Goal: Task Accomplishment & Management: Manage account settings

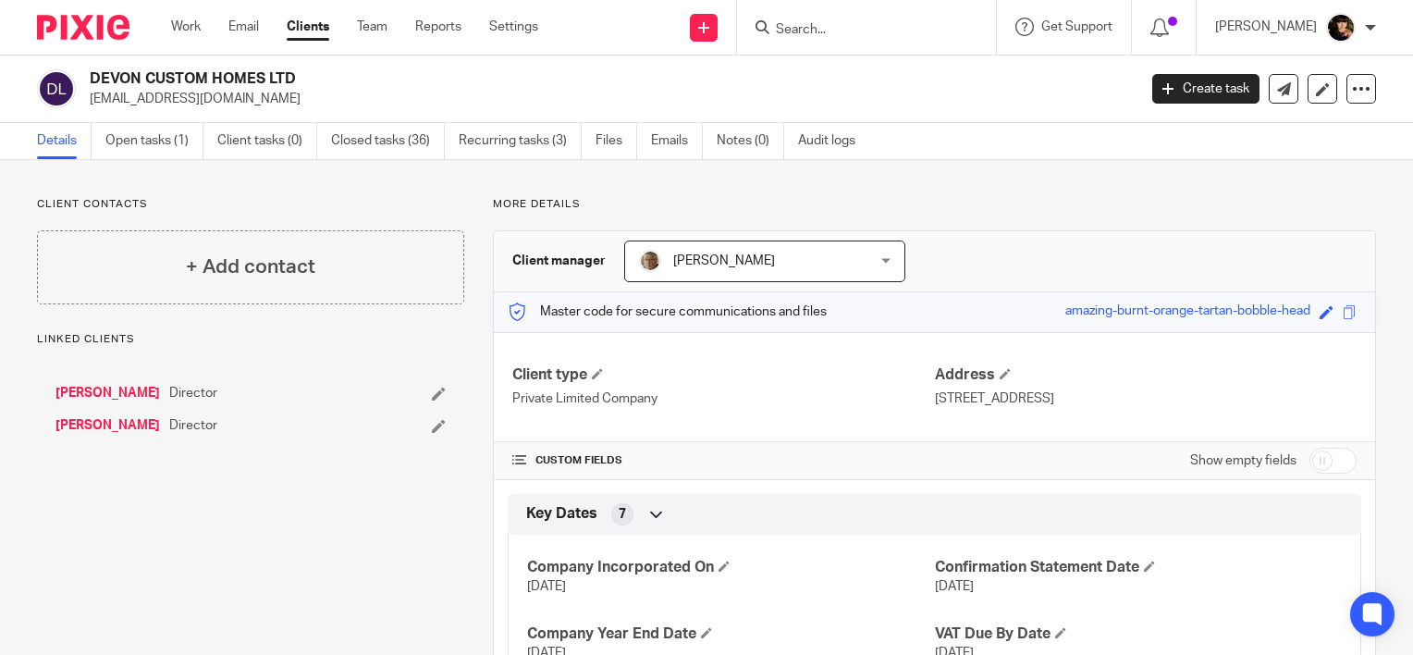
click at [855, 39] on div at bounding box center [866, 27] width 259 height 55
click at [854, 30] on input "Search" at bounding box center [857, 30] width 166 height 17
type input "jp ad"
click at [889, 84] on link at bounding box center [885, 72] width 229 height 28
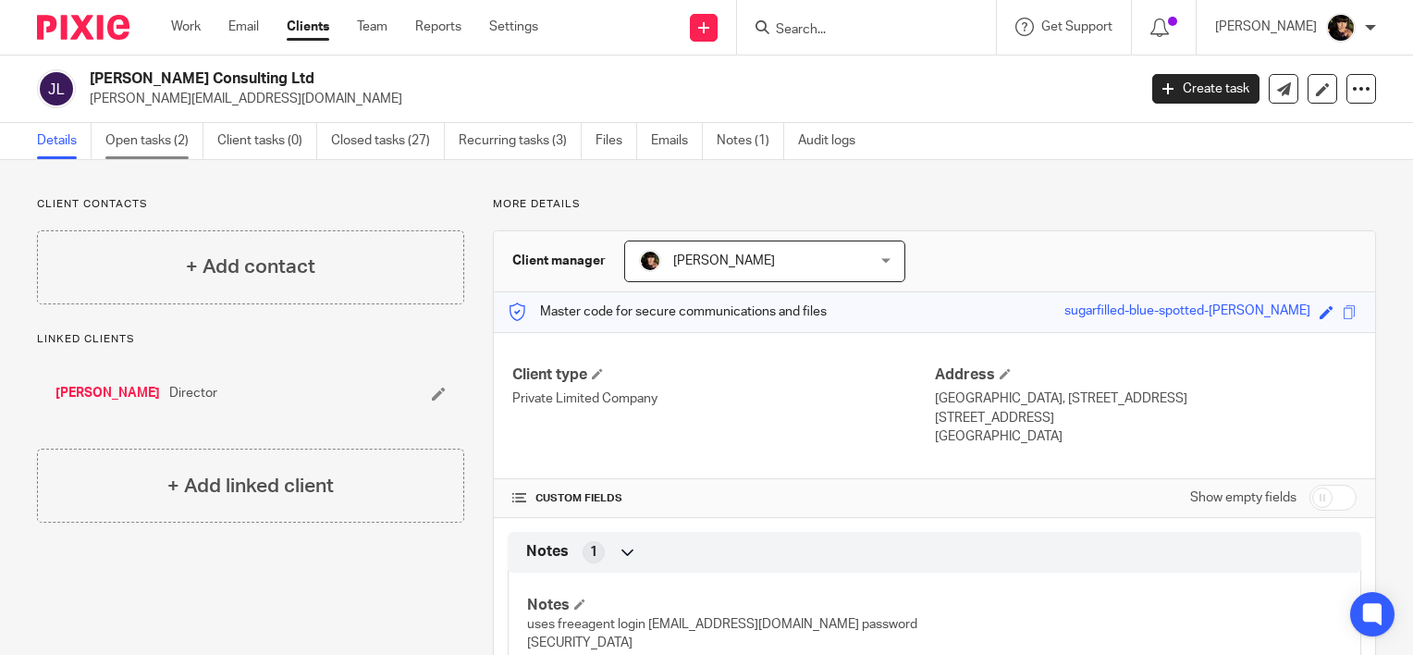
click at [142, 139] on link "Open tasks (2)" at bounding box center [154, 141] width 98 height 36
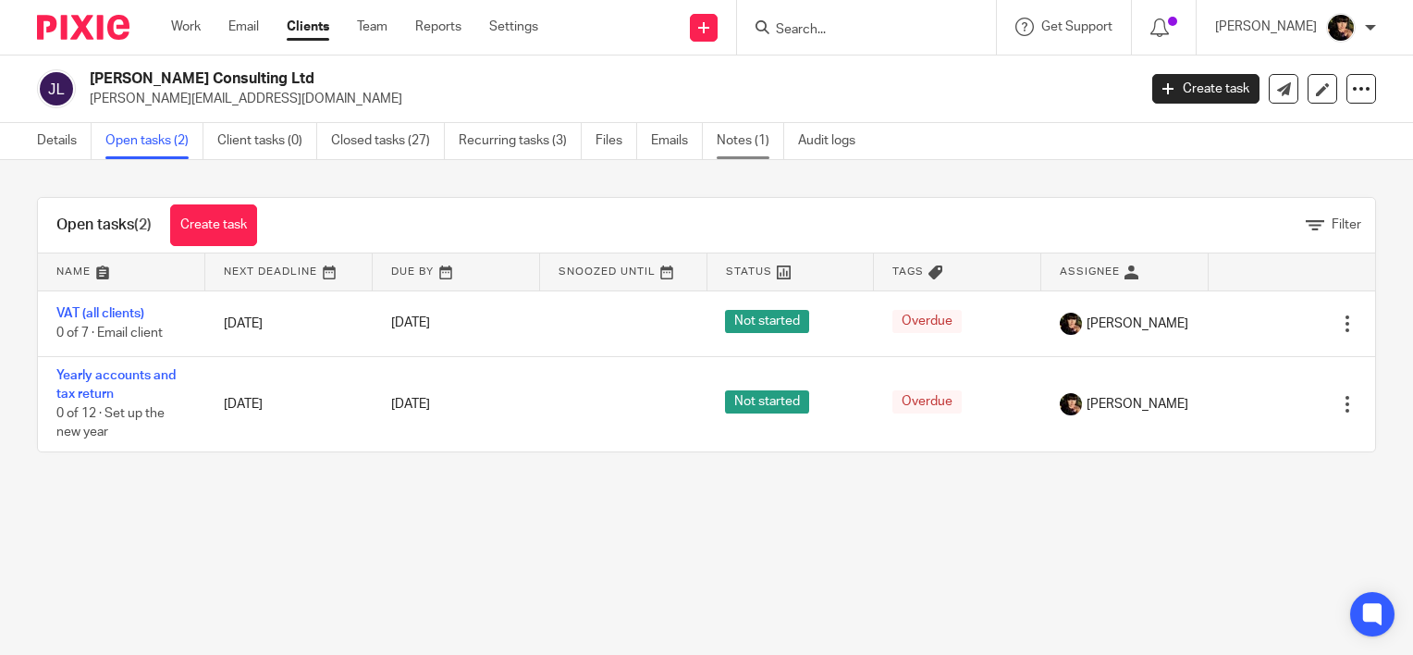
click at [730, 143] on link "Notes (1)" at bounding box center [751, 141] width 68 height 36
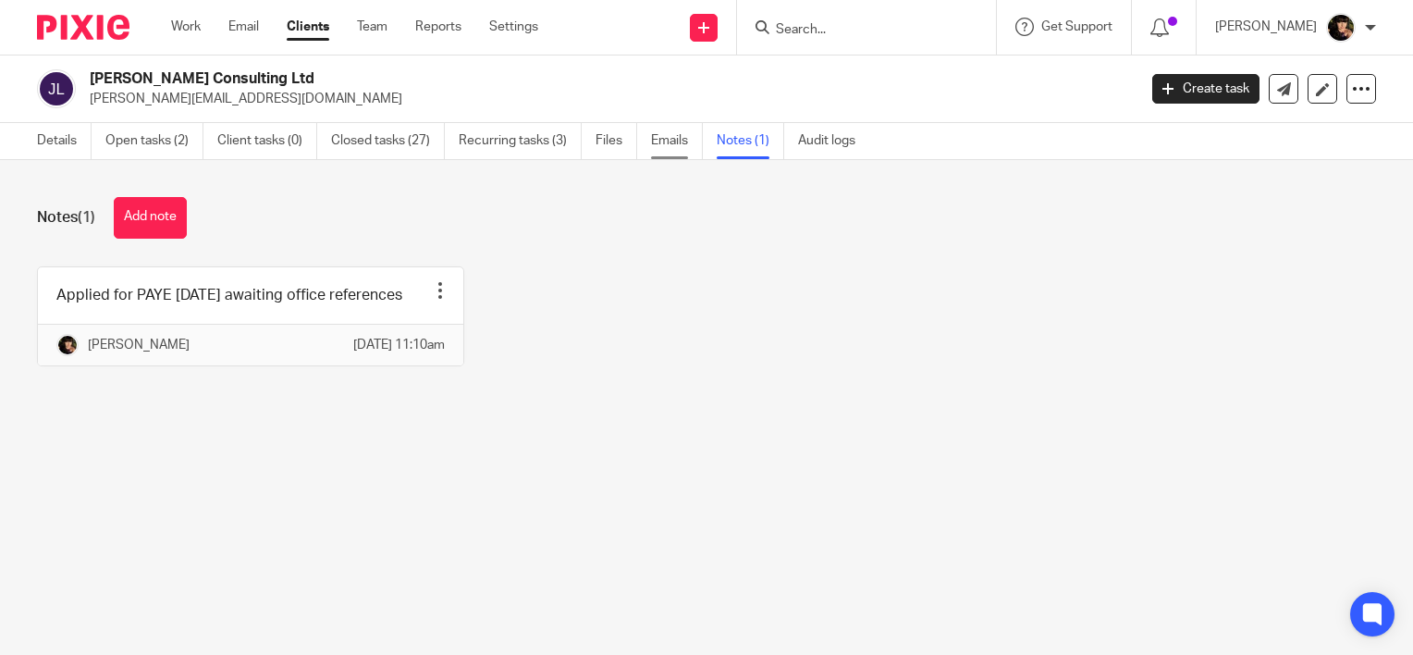
click at [661, 142] on link "Emails" at bounding box center [677, 141] width 52 height 36
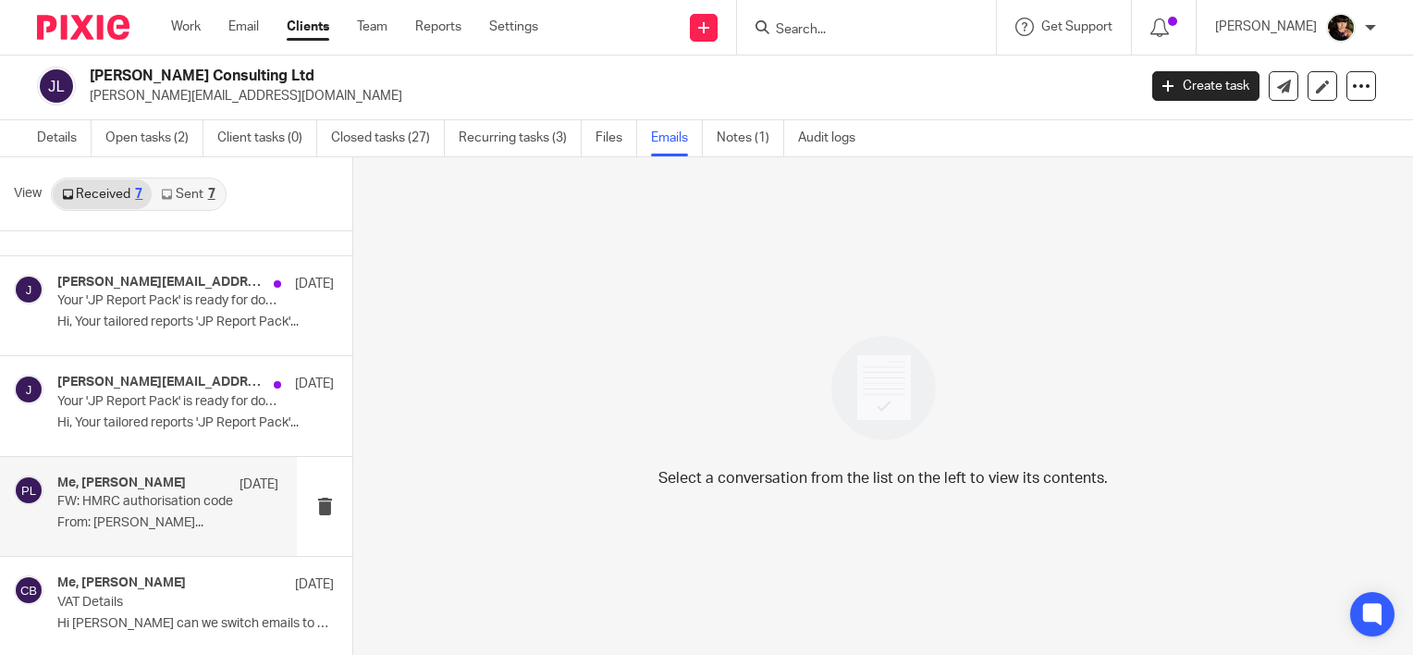
scroll to position [277, 0]
click at [196, 519] on p "From: Justin Adams..." at bounding box center [167, 522] width 221 height 16
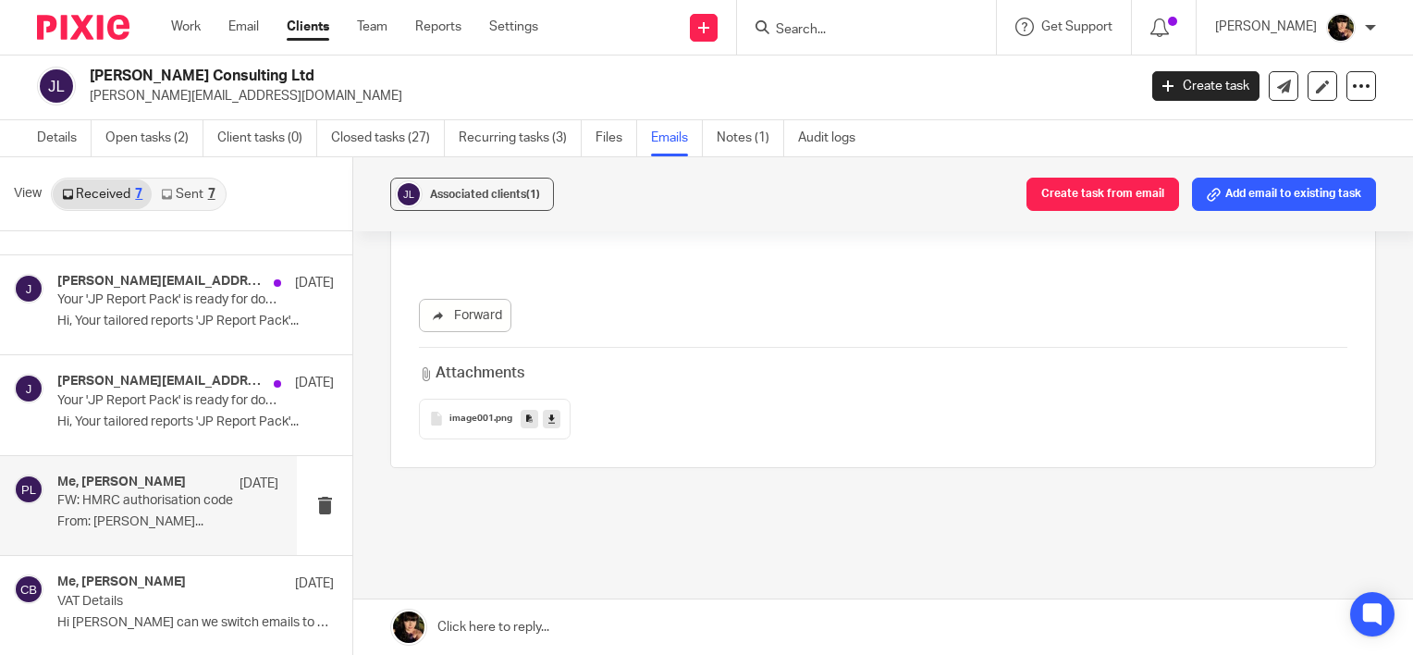
scroll to position [1169, 0]
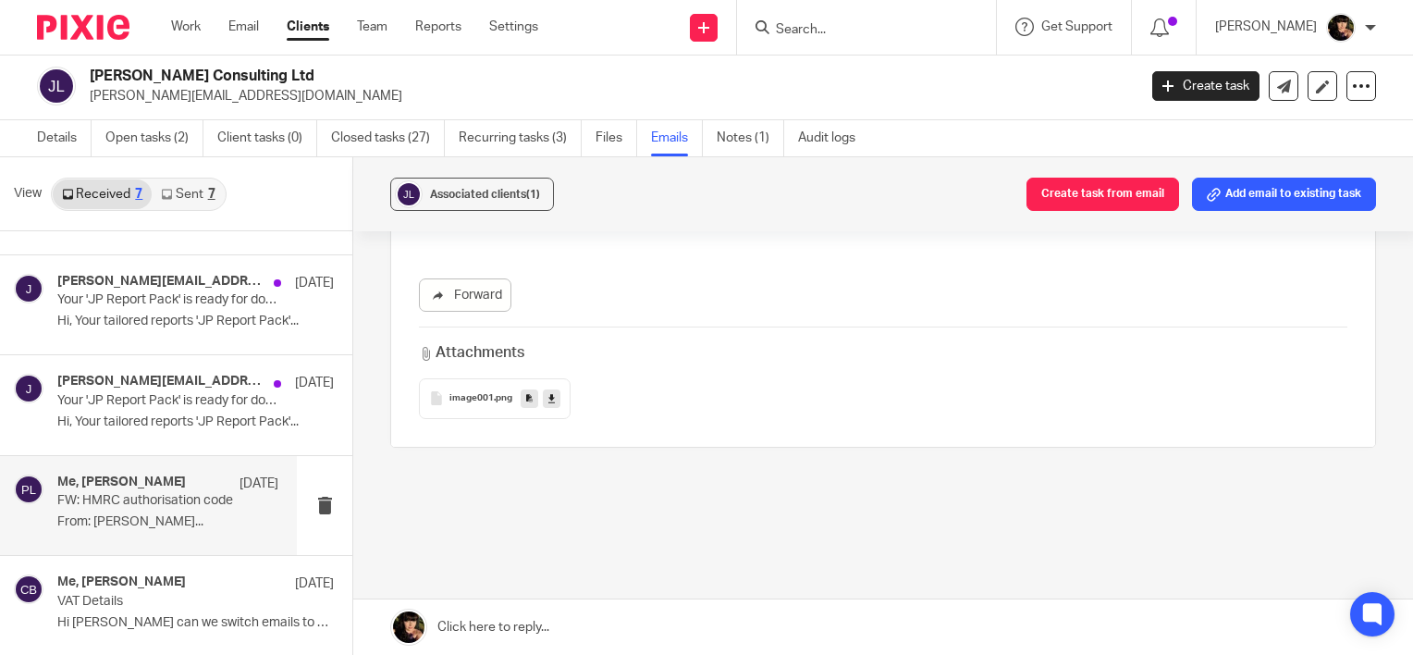
click at [494, 393] on span ".png" at bounding box center [503, 398] width 18 height 11
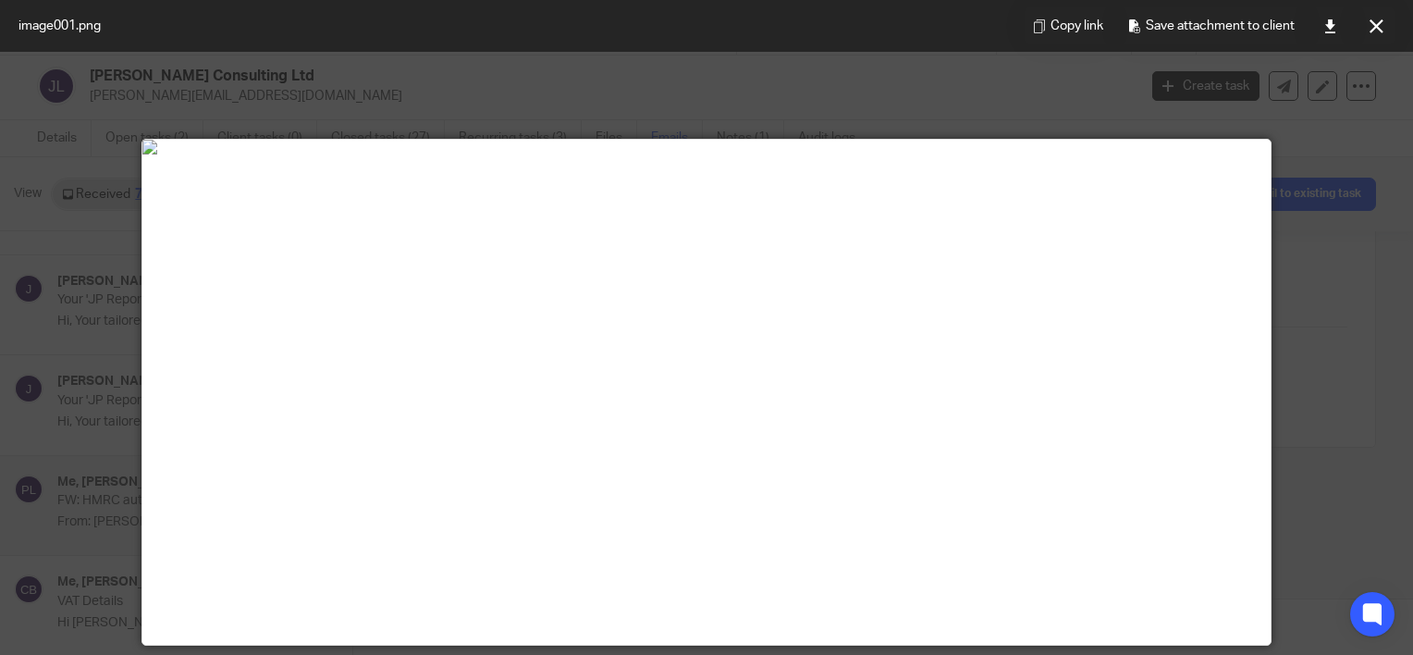
drag, startPoint x: 1372, startPoint y: 26, endPoint x: 1356, endPoint y: 26, distance: 15.7
click at [1372, 26] on icon at bounding box center [1377, 26] width 14 height 14
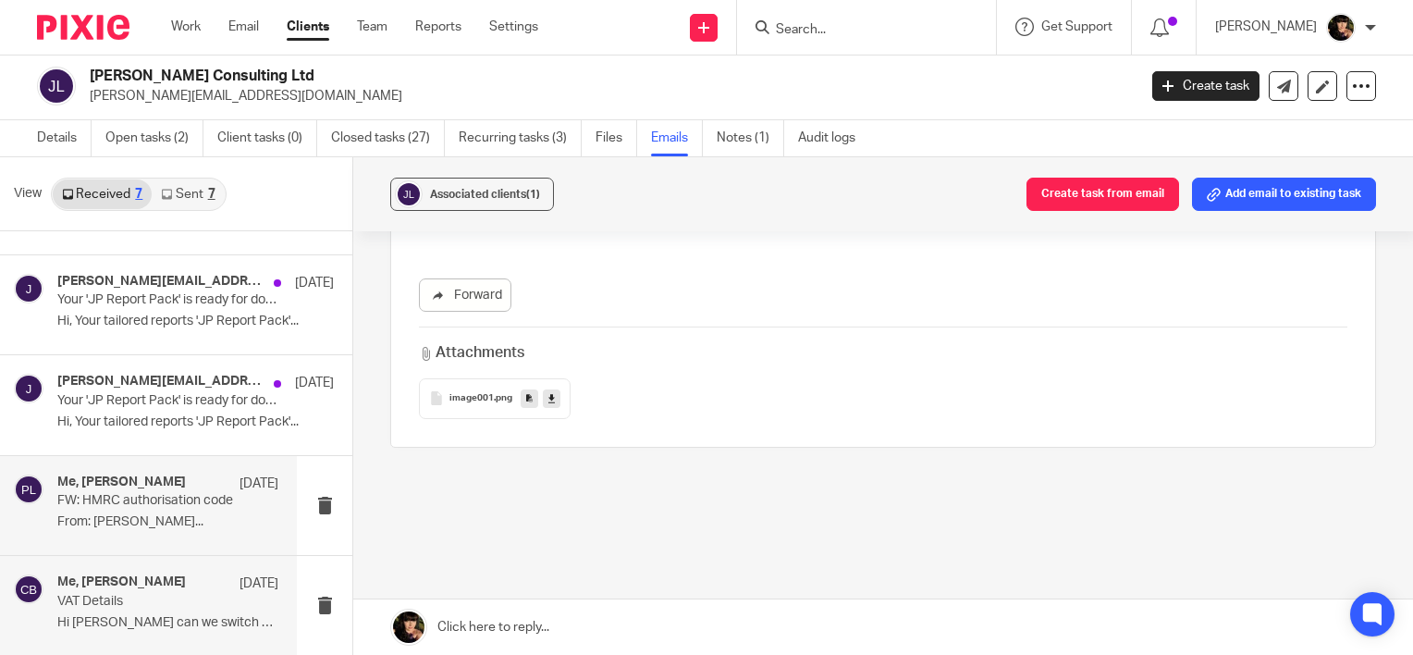
click at [192, 610] on div "Me, Justin Adams 27 Mar 2024 VAT Details Hi Cheryl can we switch emails to my b…" at bounding box center [167, 605] width 221 height 62
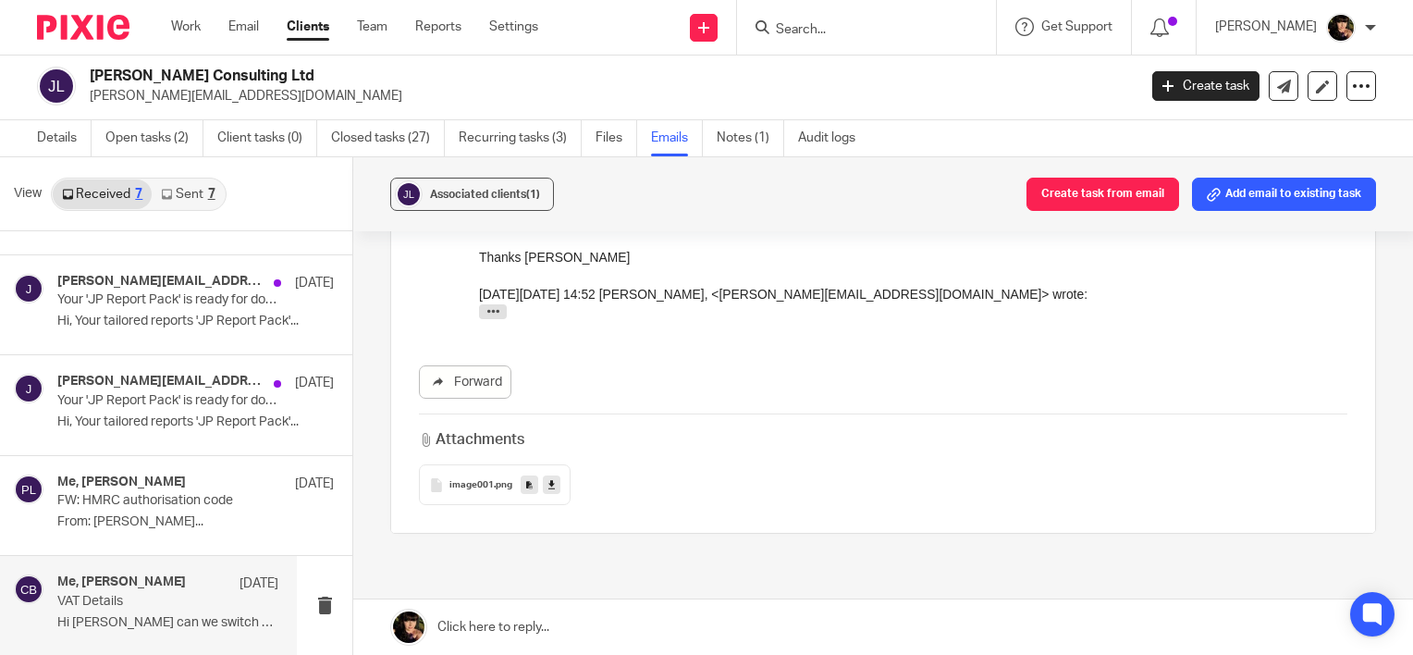
scroll to position [1665, 0]
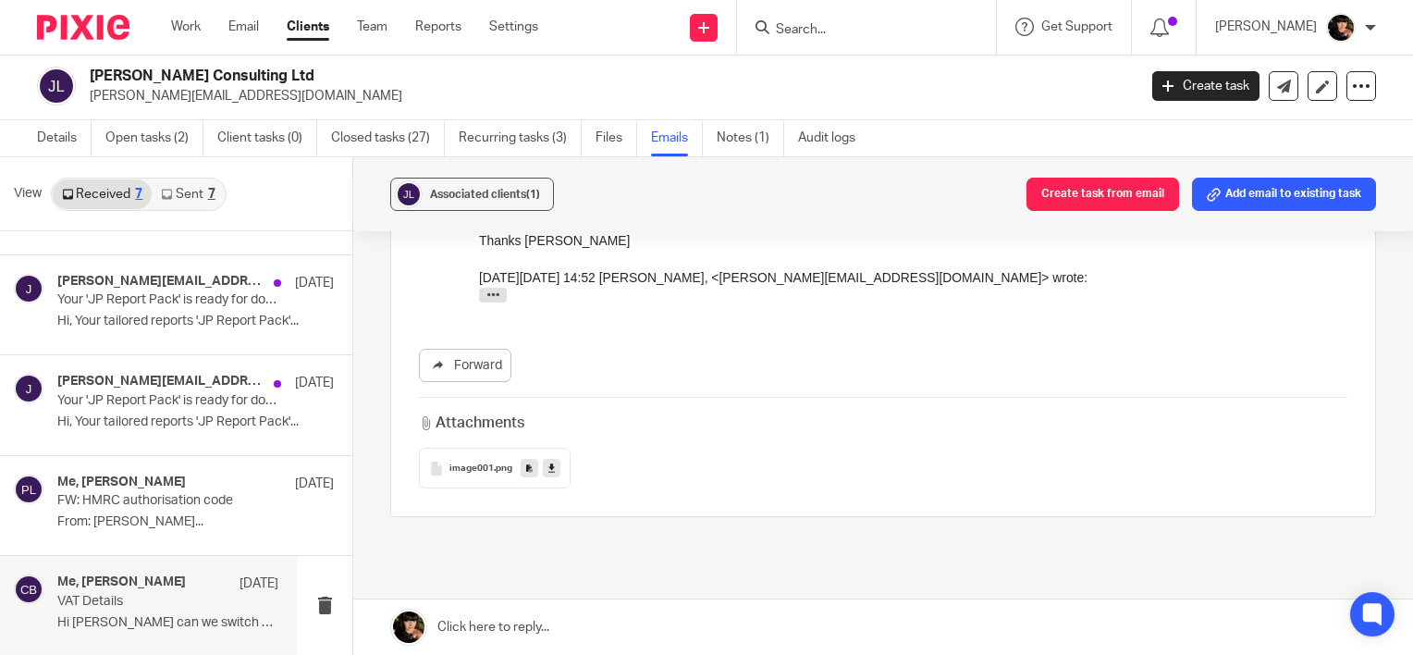
click at [429, 462] on icon at bounding box center [436, 469] width 14 height 14
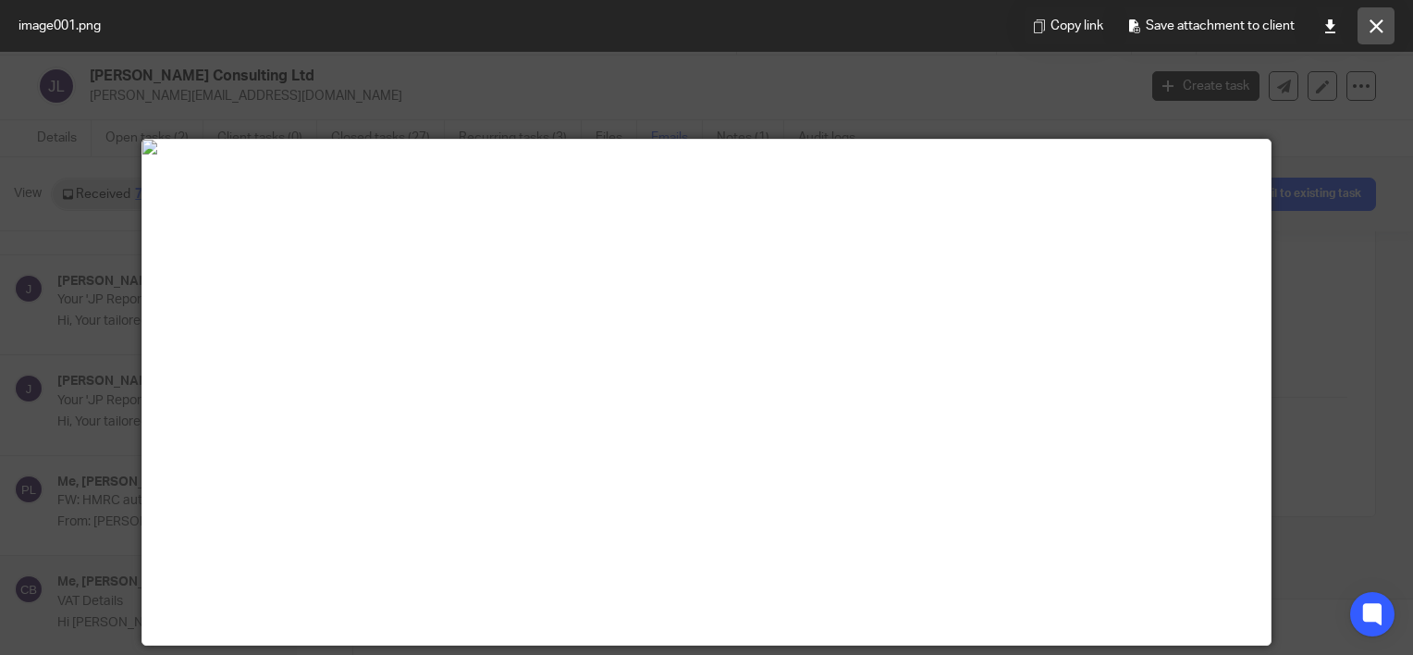
click at [1373, 31] on icon at bounding box center [1377, 26] width 14 height 14
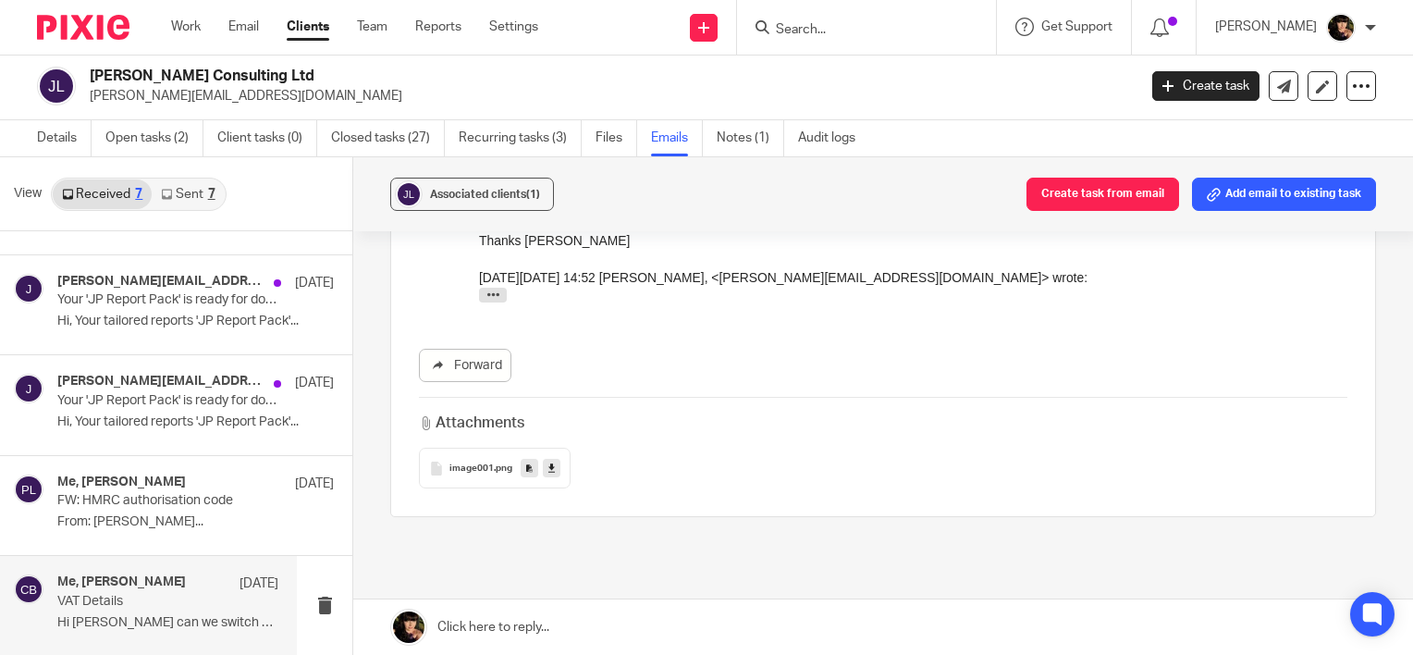
drag, startPoint x: 153, startPoint y: 633, endPoint x: 536, endPoint y: 491, distance: 408.3
click at [153, 633] on div "Me, Justin Adams 27 Mar 2024 VAT Details Hi Cheryl can we switch emails to my b…" at bounding box center [167, 605] width 221 height 62
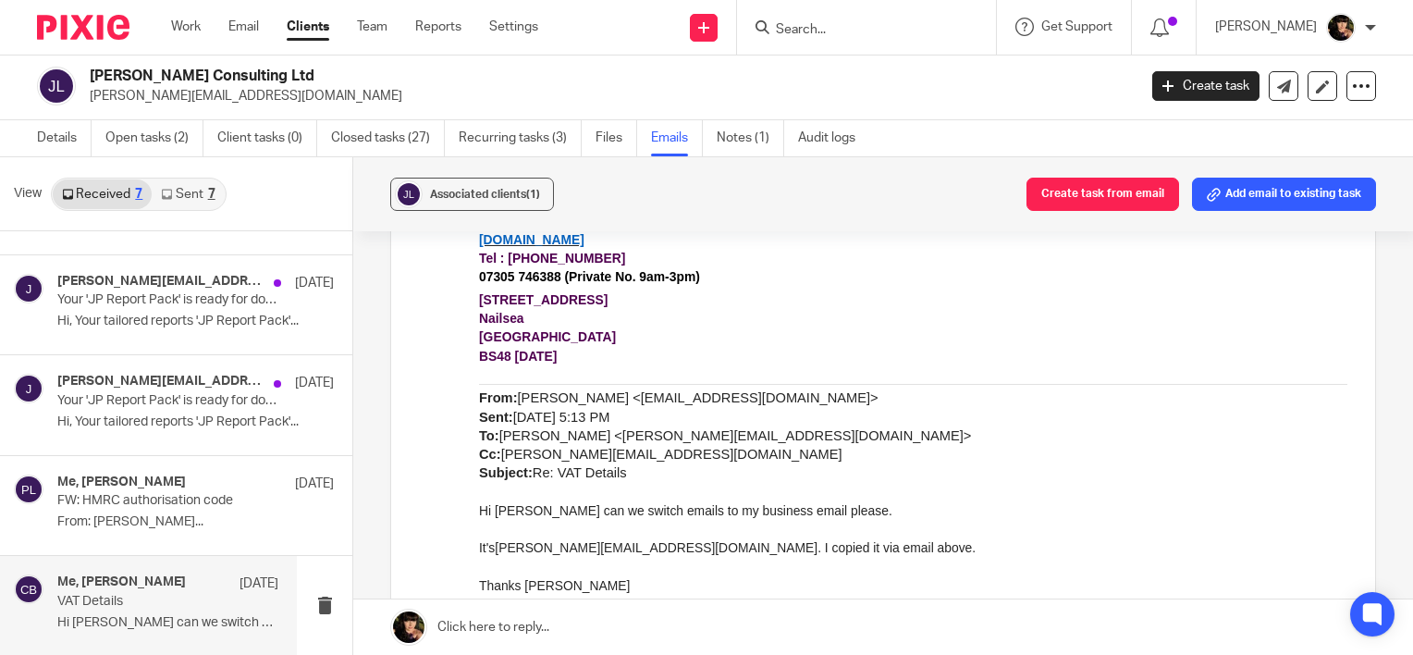
scroll to position [1295, 0]
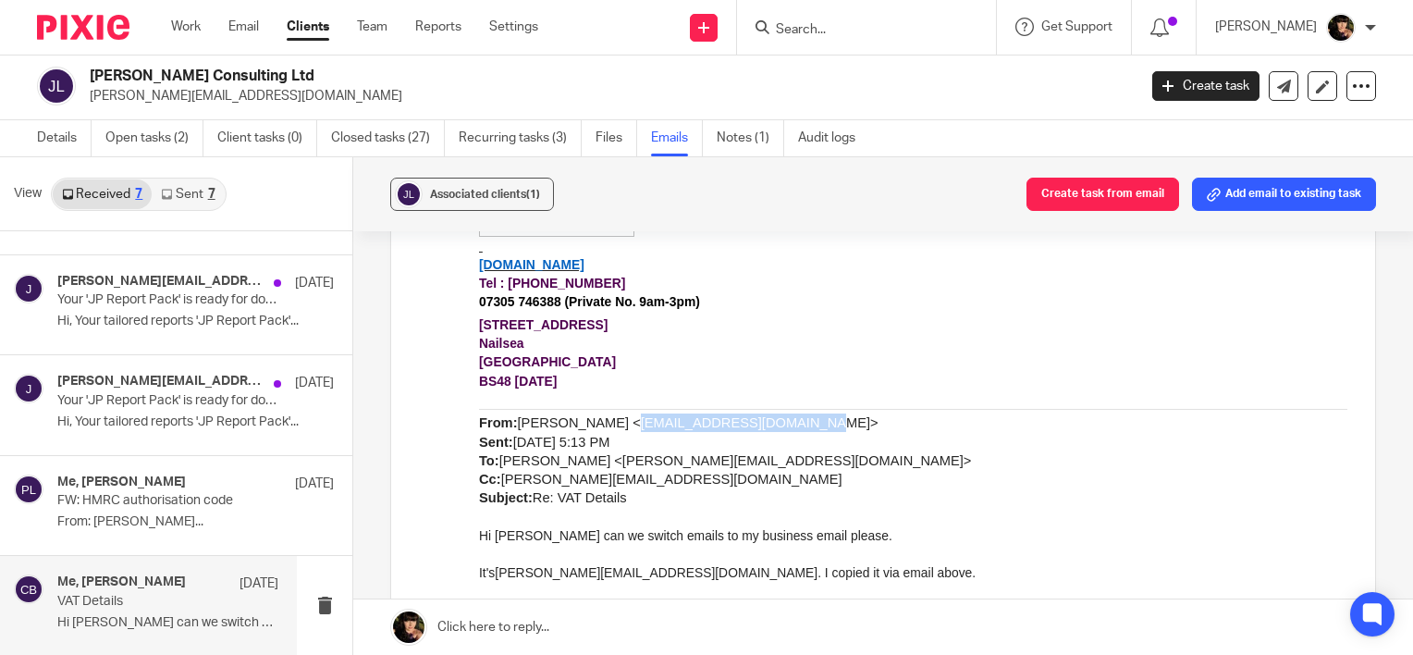
drag, startPoint x: 758, startPoint y: 422, endPoint x: 598, endPoint y: 421, distance: 161.0
click at [598, 421] on span "Justin Adams <justinpauladams@gmail.com> Sent: Wednesday, March 27, 2024 5:13 P…" at bounding box center [725, 461] width 492 height 90
copy span "justinpauladams@gmail.com"
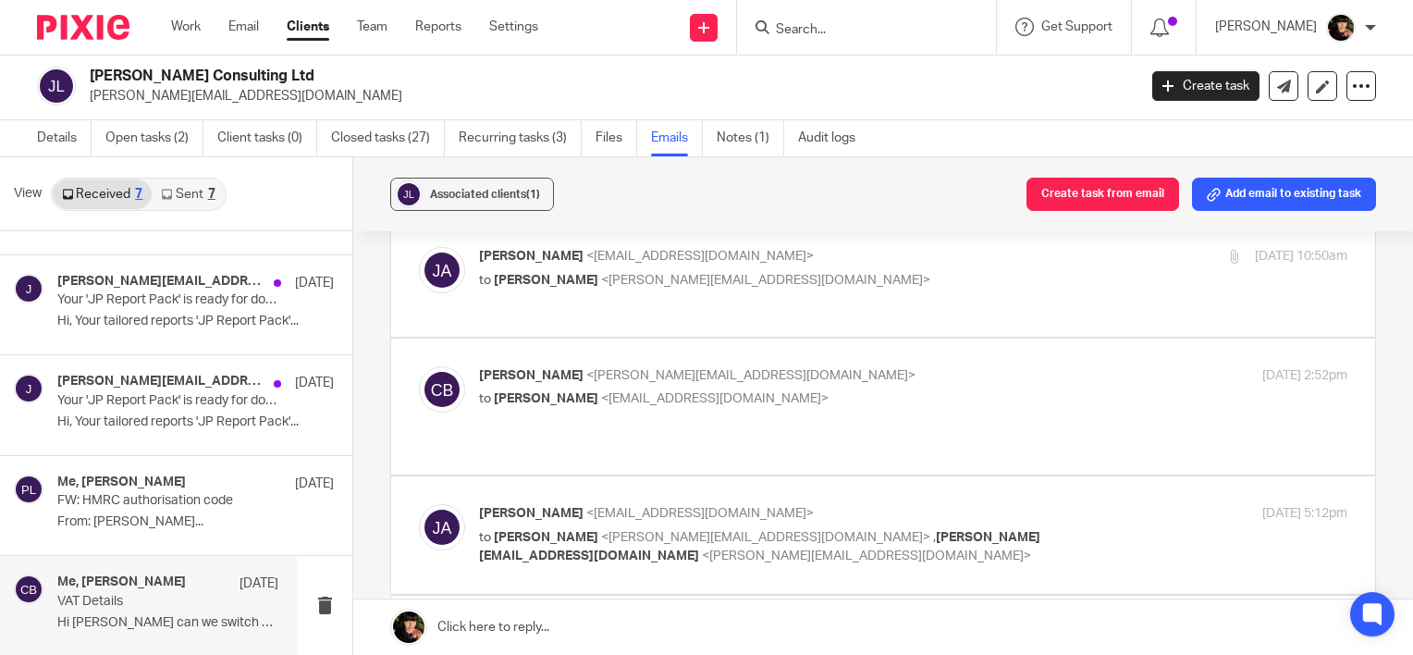
scroll to position [555, 0]
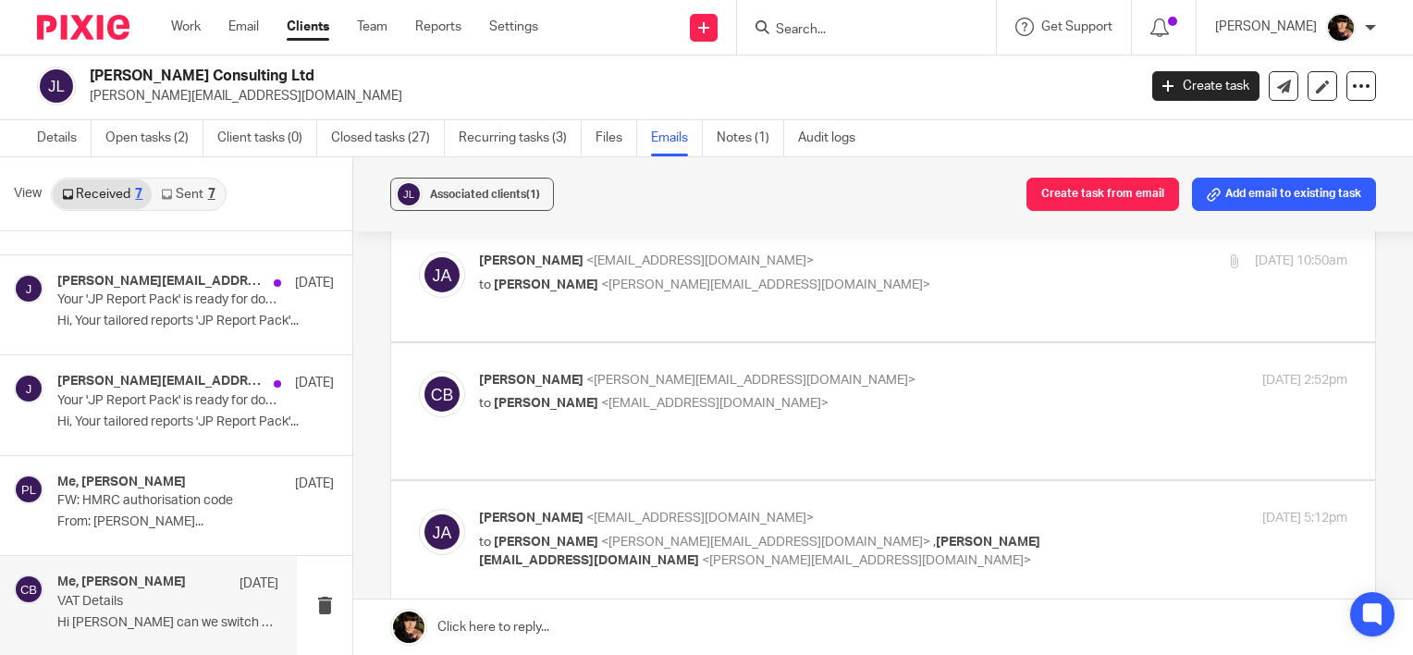
click at [607, 512] on span "<justinpauladams@gmail.com>" at bounding box center [700, 518] width 228 height 13
checkbox input "true"
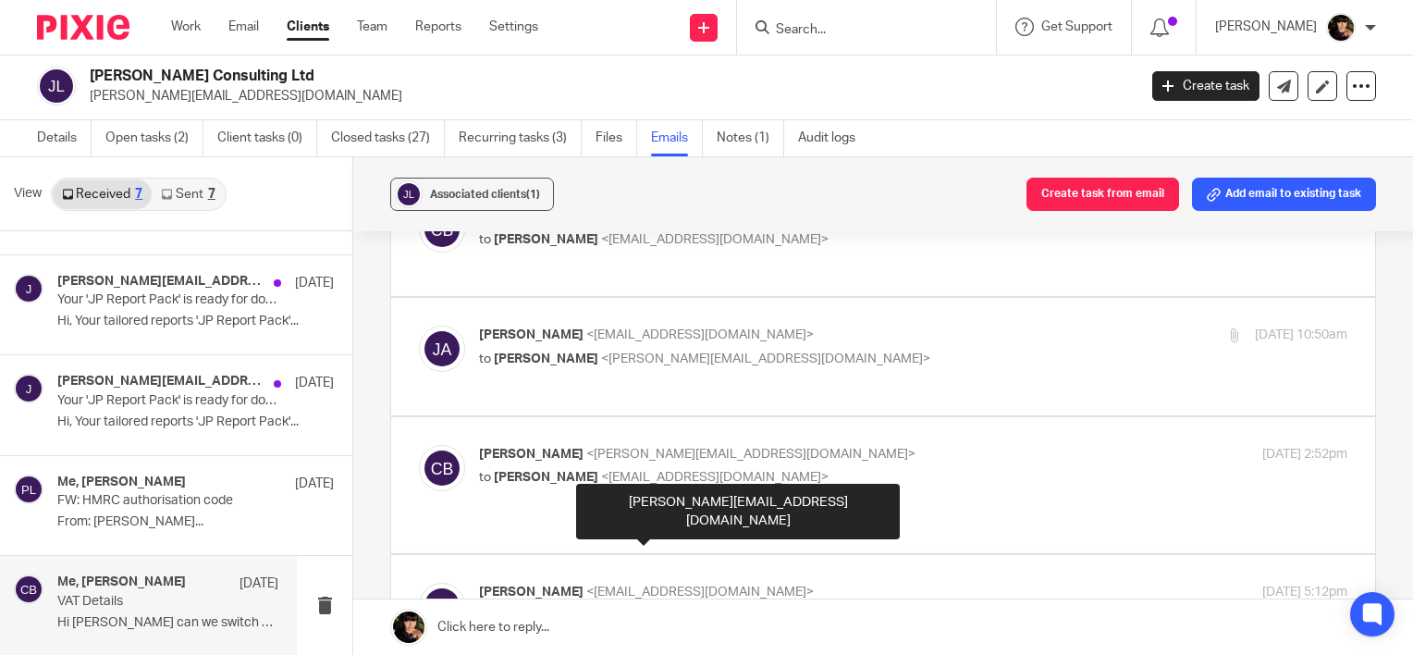
scroll to position [462, 0]
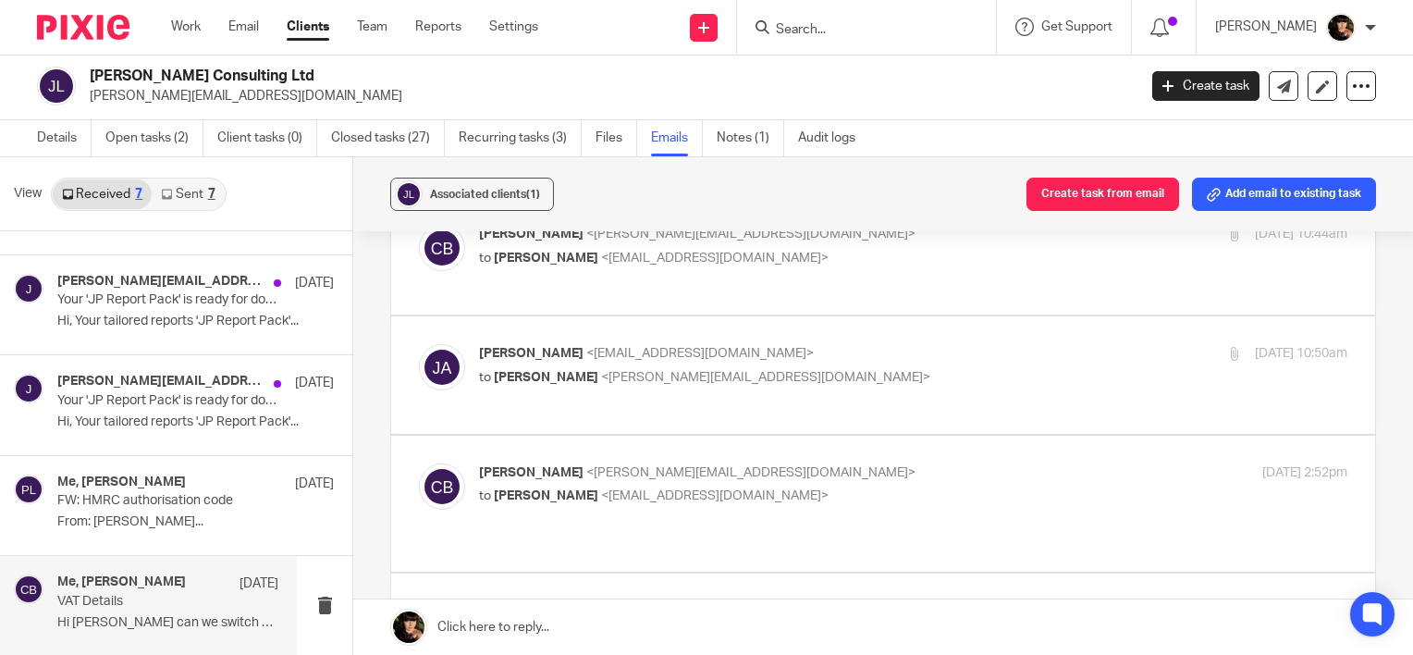
click at [607, 466] on span "<cheryl@litetax.co.uk>" at bounding box center [750, 472] width 329 height 13
checkbox input "true"
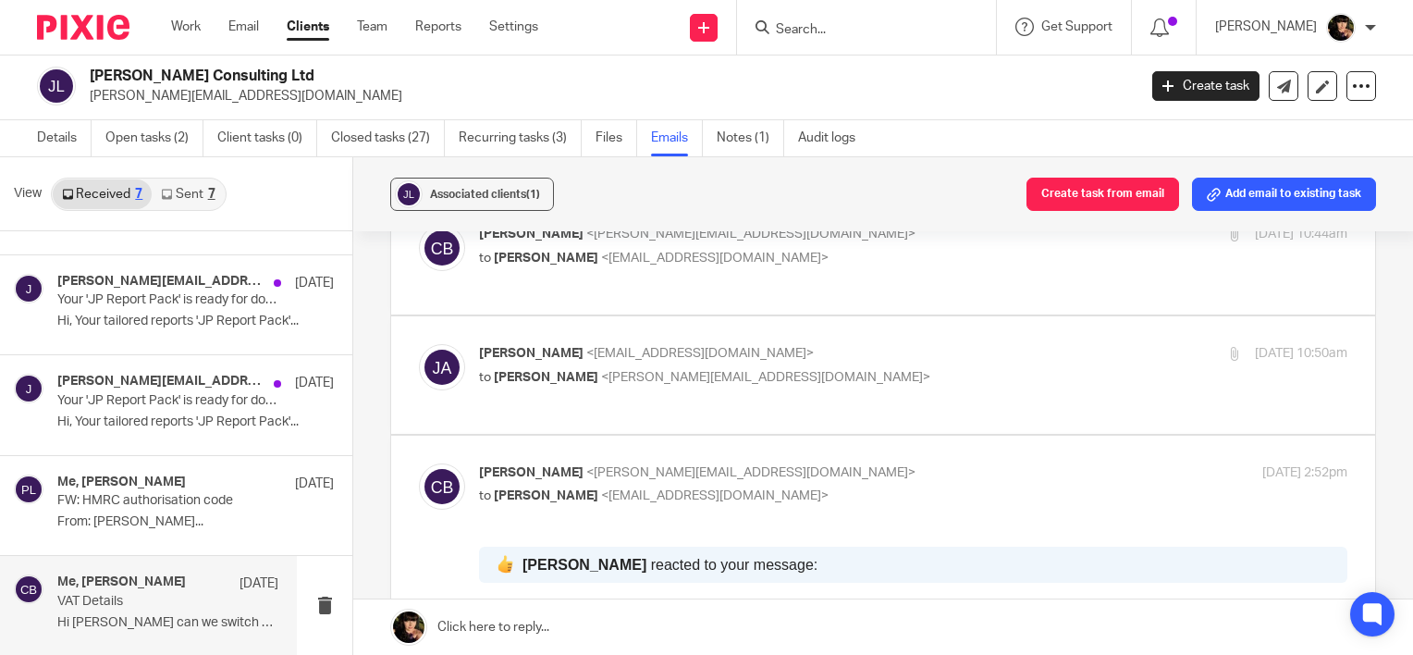
scroll to position [0, 0]
click at [601, 371] on span "<cheryl@litetax.co.uk>" at bounding box center [765, 377] width 329 height 13
checkbox input "true"
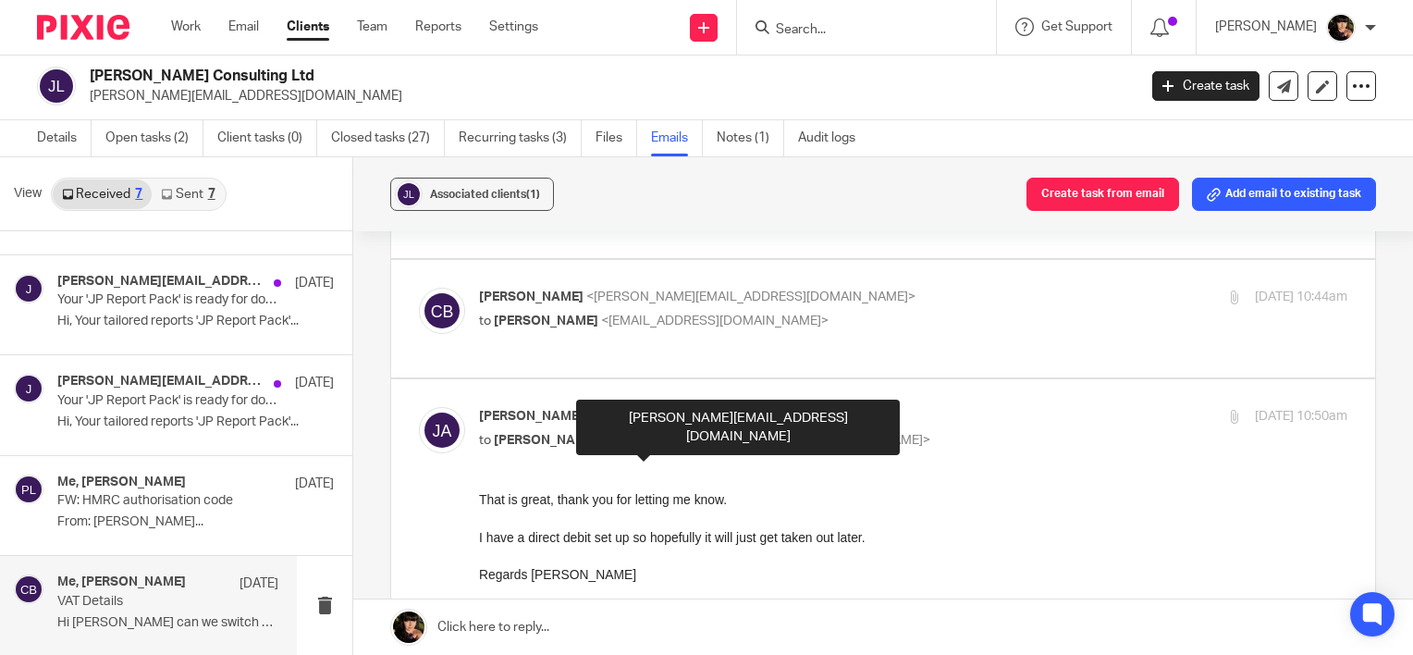
scroll to position [370, 0]
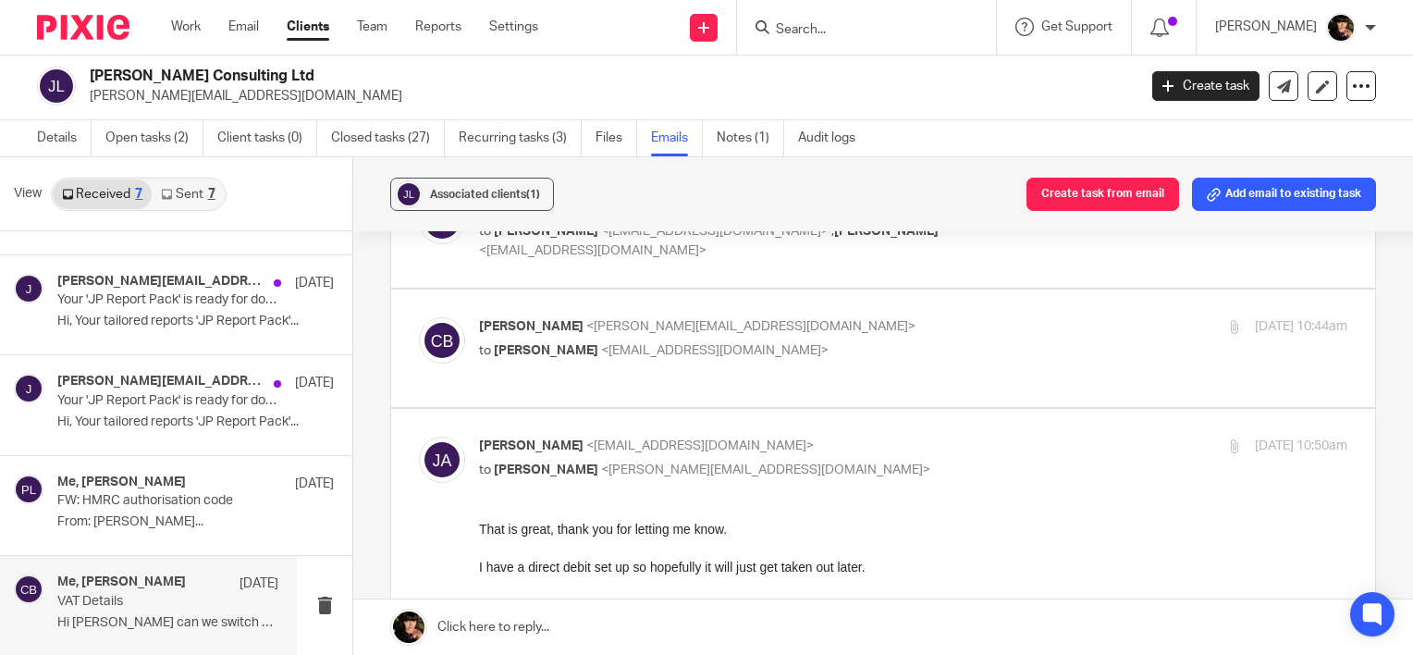
click at [588, 362] on label at bounding box center [883, 348] width 984 height 117
click at [419, 317] on input "checkbox" at bounding box center [418, 316] width 1 height 1
checkbox input "true"
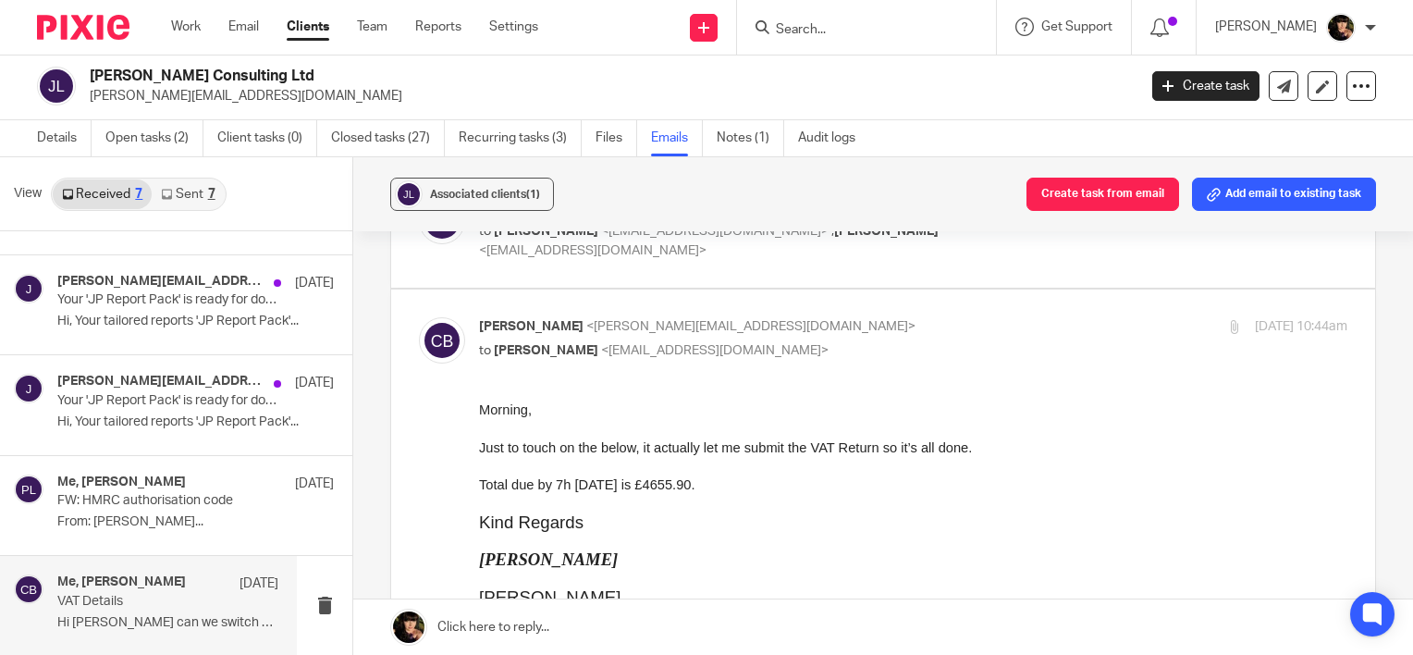
scroll to position [92, 0]
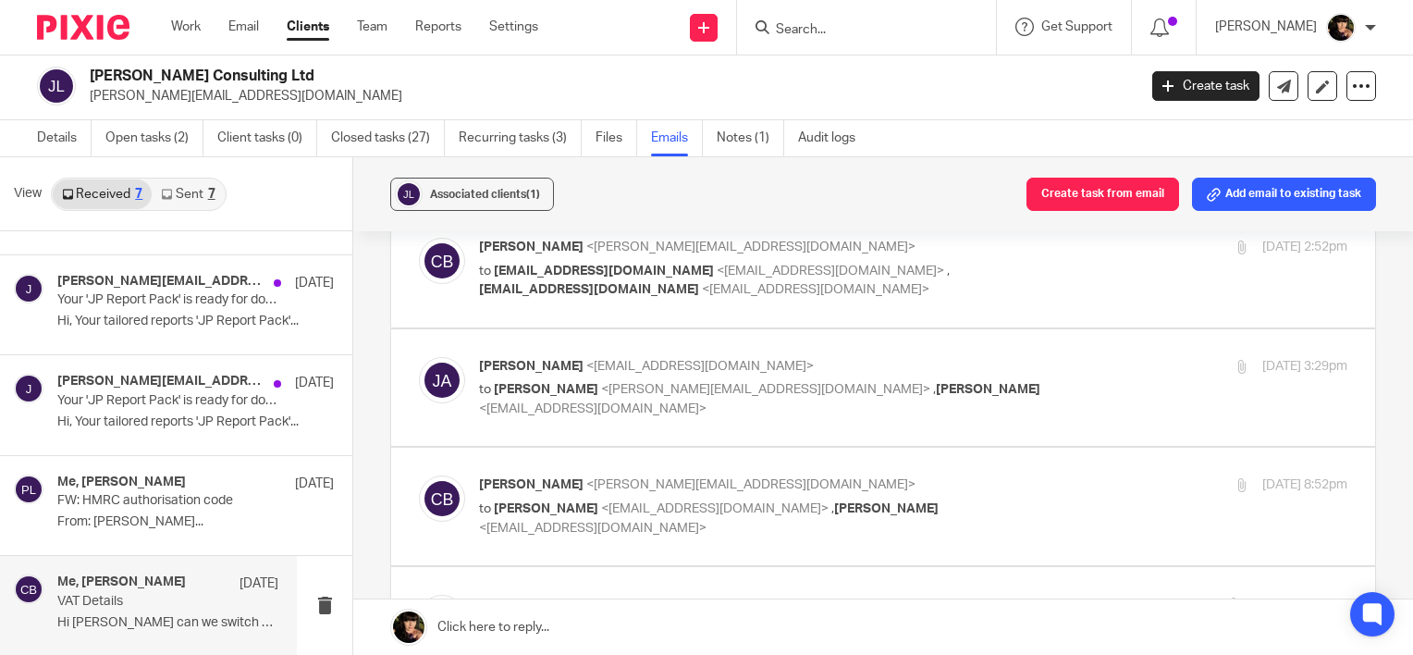
click at [624, 486] on span "<cheryl@litetax.co.uk>" at bounding box center [750, 484] width 329 height 13
checkbox input "true"
click at [670, 413] on div "Justin Adams <justinpauladams@gmail.com> to Cheryl Brown <cheryl@litetax.co.uk>…" at bounding box center [883, 388] width 929 height 62
click at [669, 391] on span "<cheryl@litetax.co.uk>" at bounding box center [765, 389] width 329 height 13
checkbox input "true"
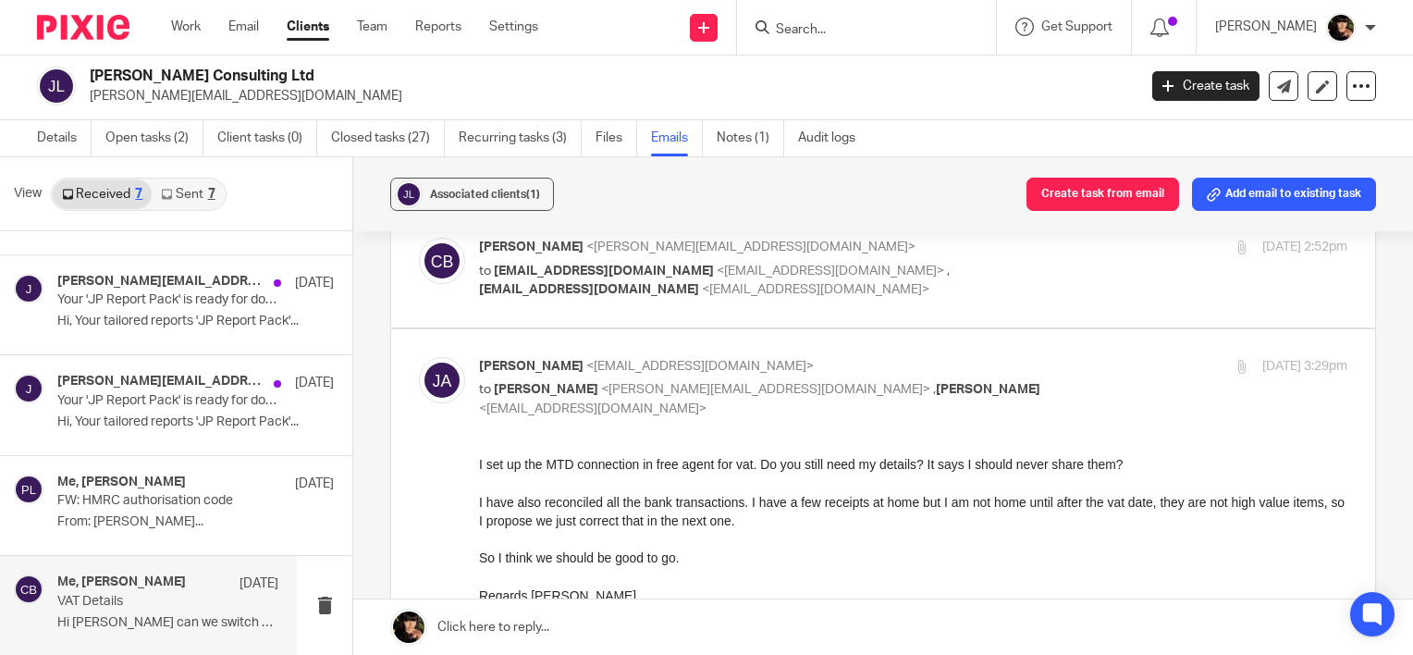
scroll to position [0, 0]
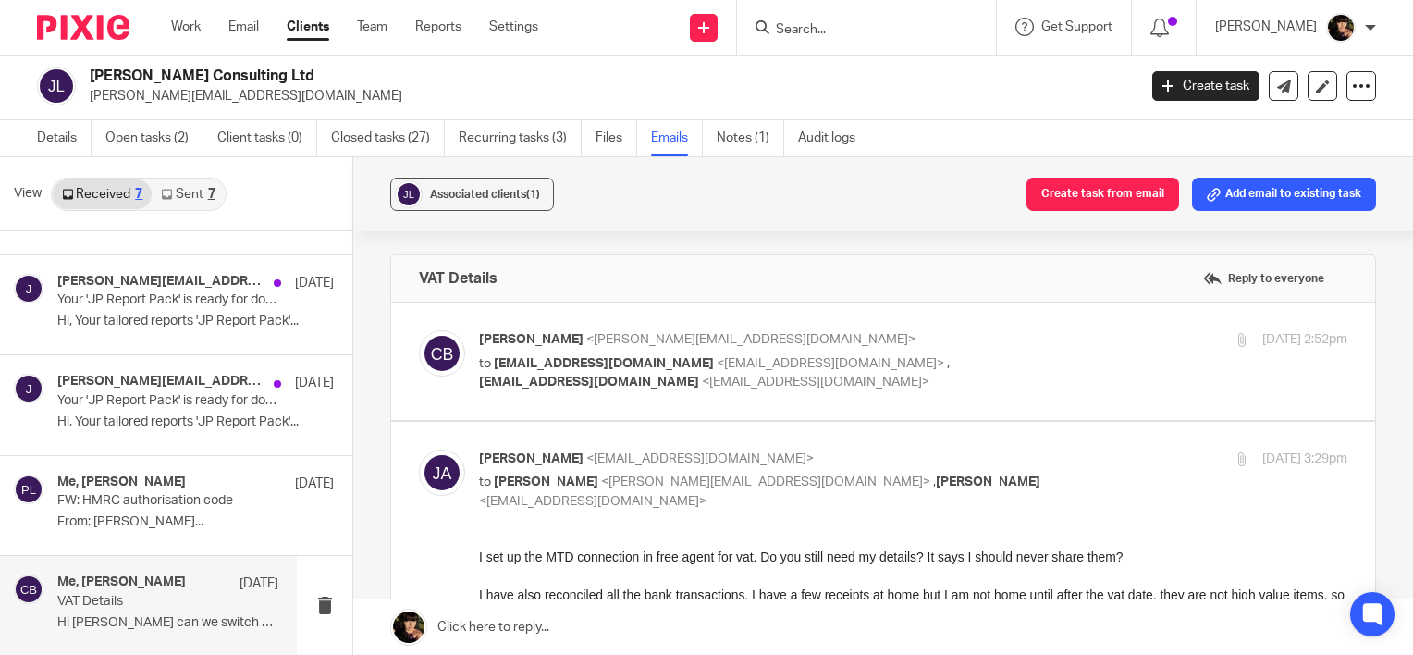
click at [721, 389] on p "to justinpauladams@gmail.com <justinpauladams@gmail.com> , pl@litetax.co.uk <pl…" at bounding box center [768, 373] width 579 height 38
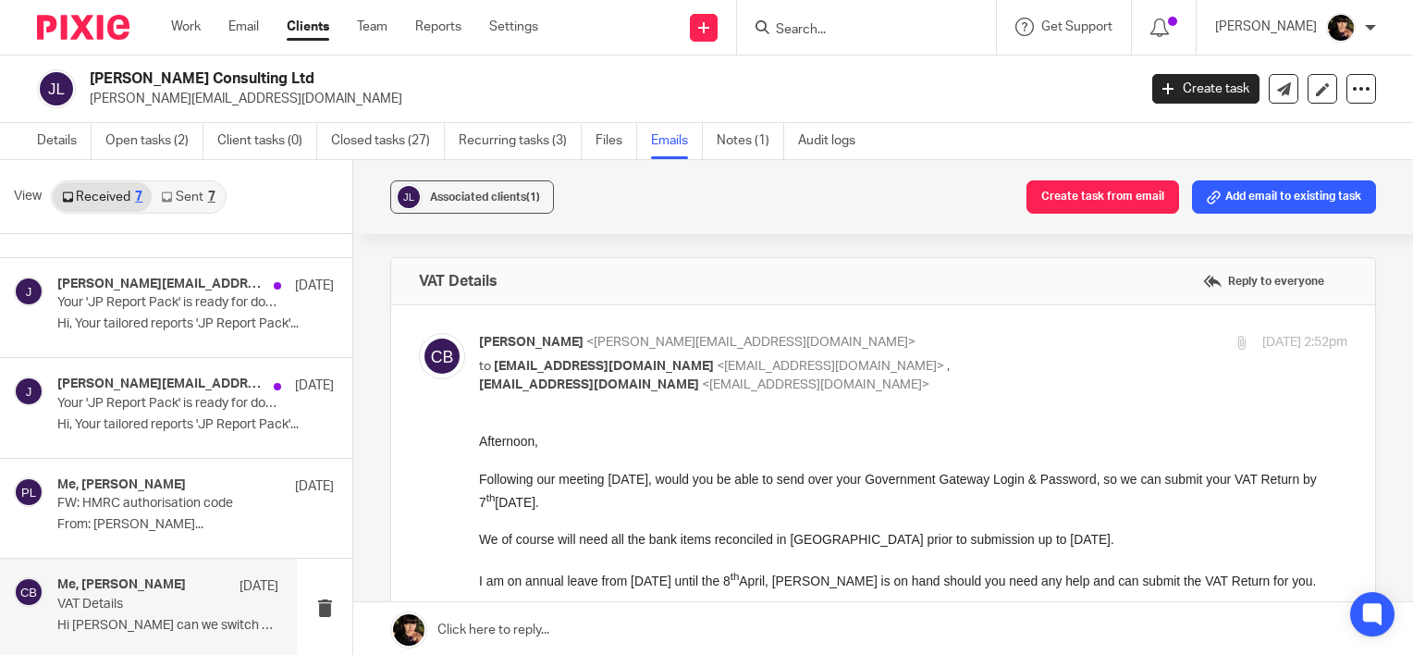
click at [1235, 340] on div at bounding box center [1242, 343] width 14 height 14
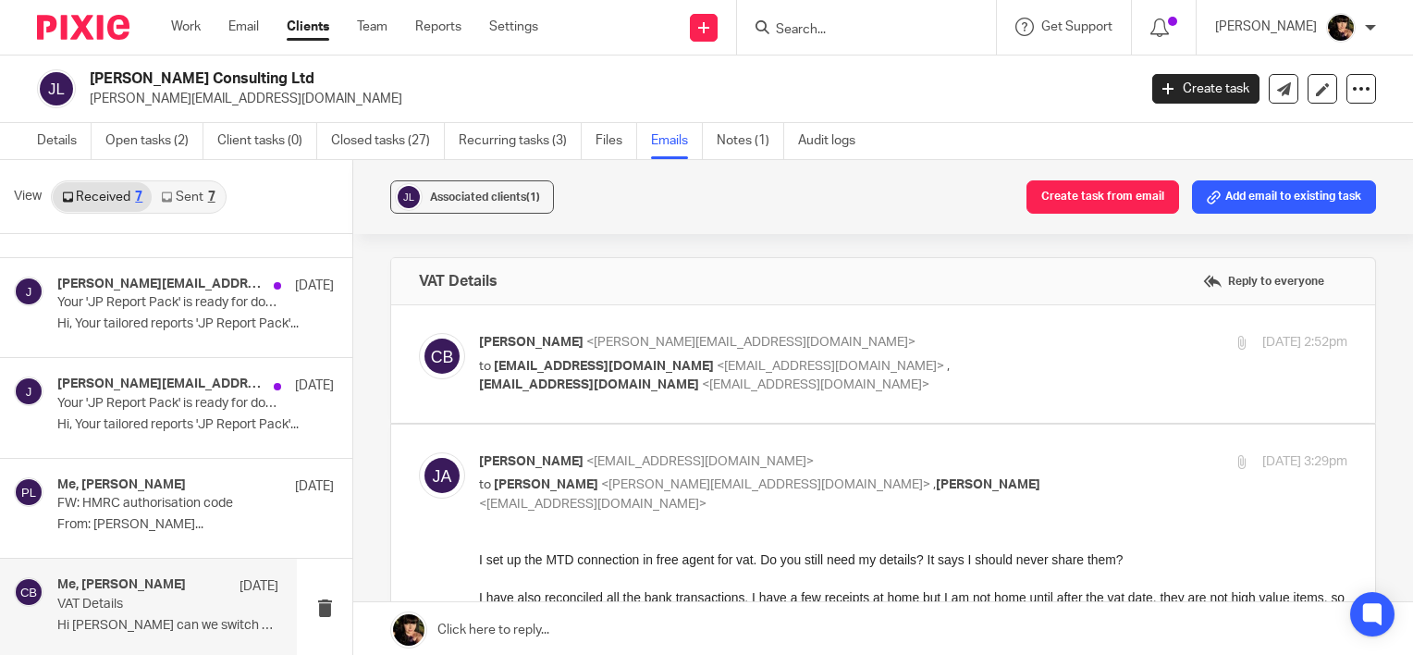
click at [1235, 340] on div at bounding box center [1242, 343] width 14 height 14
checkbox input "true"
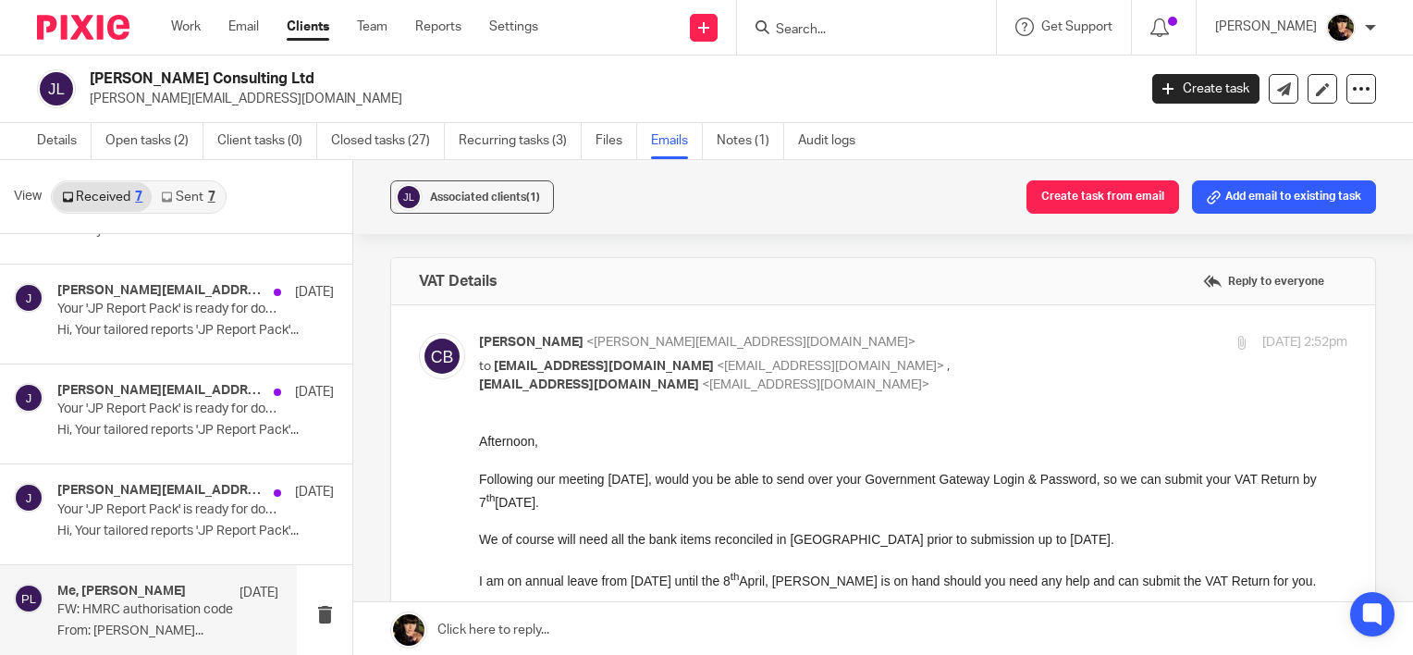
scroll to position [277, 0]
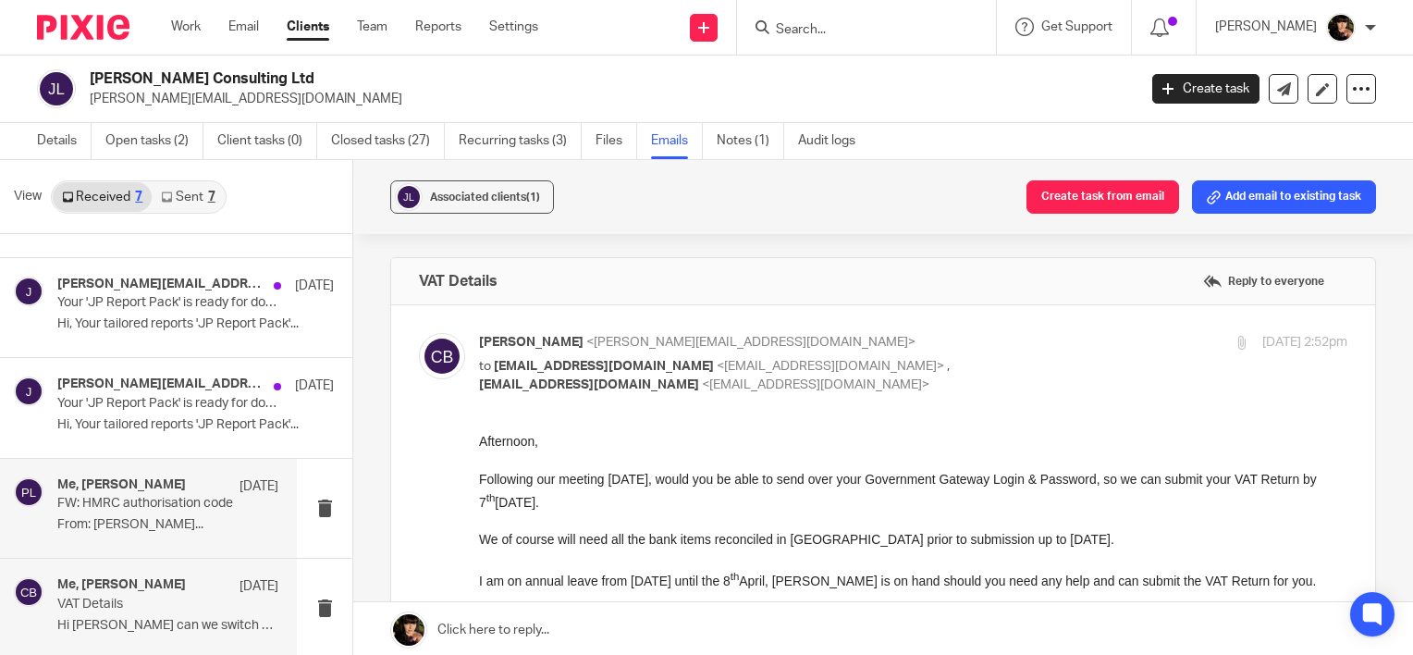
click at [118, 520] on p "From: Justin Adams..." at bounding box center [167, 525] width 221 height 16
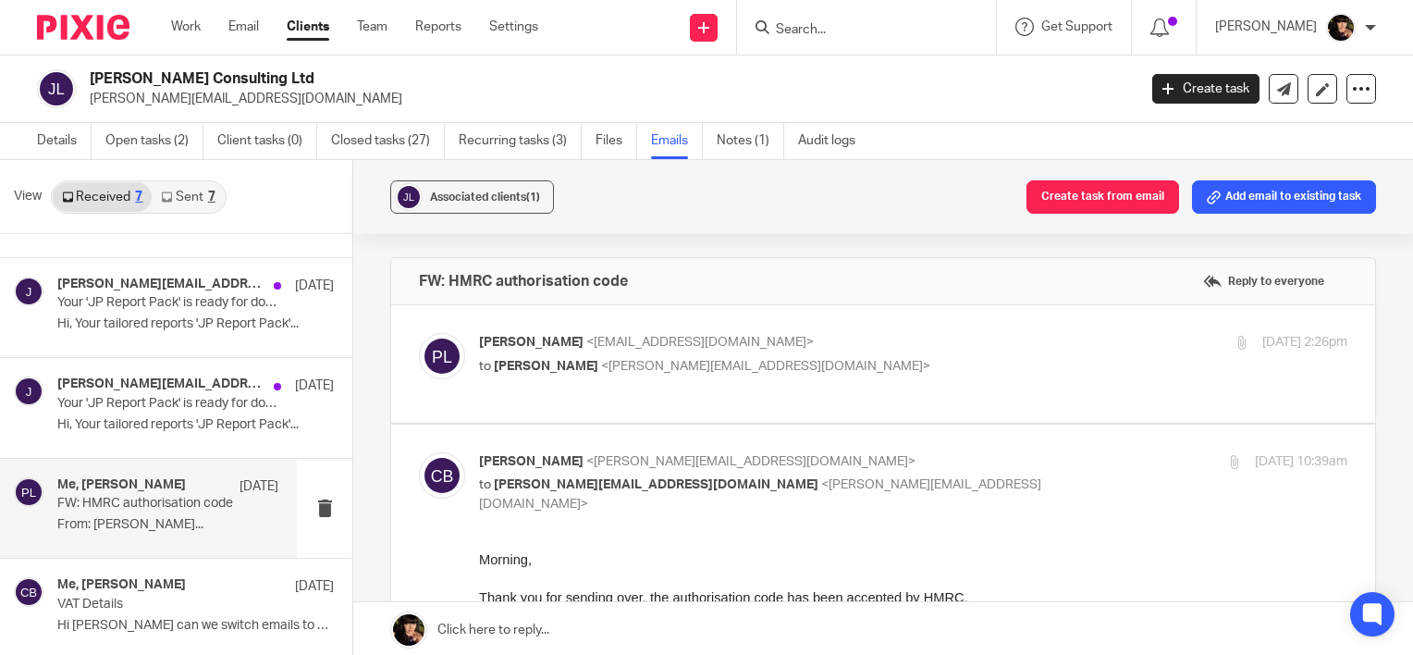
scroll to position [0, 0]
click at [126, 507] on p "FW: HMRC authorisation code" at bounding box center [145, 504] width 177 height 16
click at [746, 358] on p "to Cheryl Brown <cheryl@litetax.co.uk>" at bounding box center [768, 366] width 579 height 19
checkbox input "true"
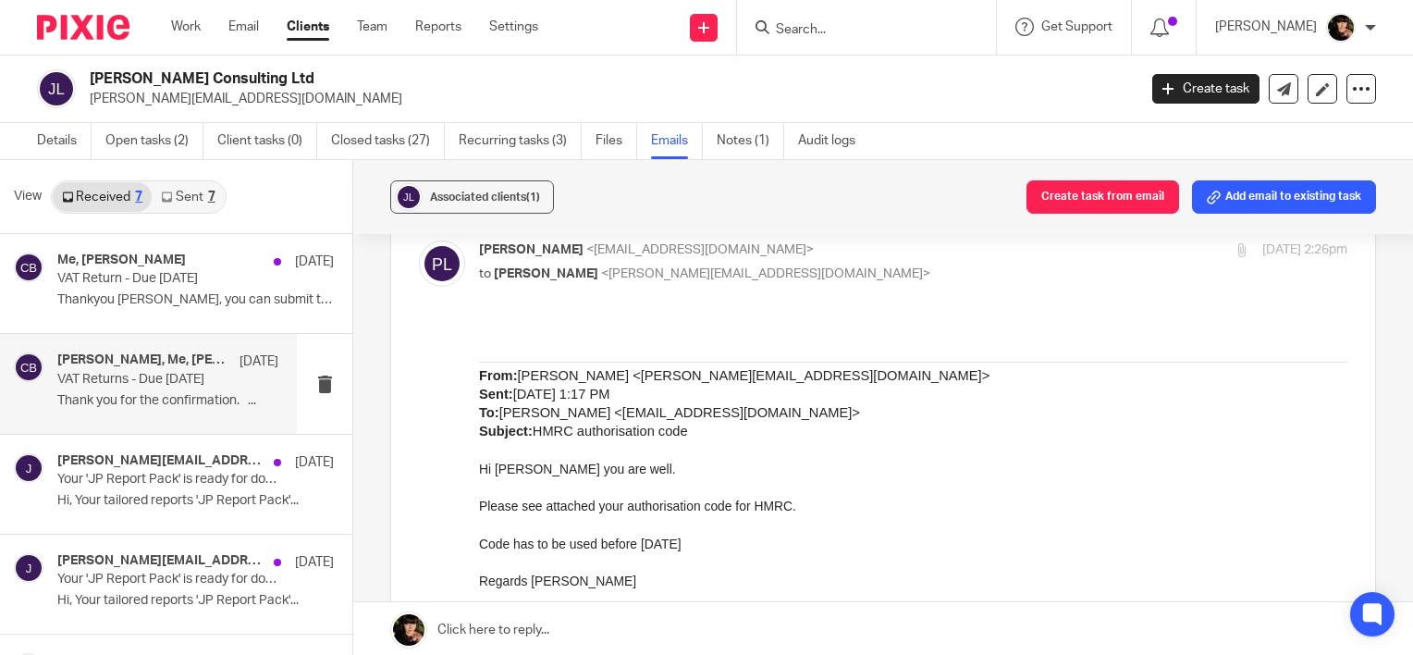
click at [163, 402] on p "Thank you for the confirmation. ..." at bounding box center [167, 401] width 221 height 16
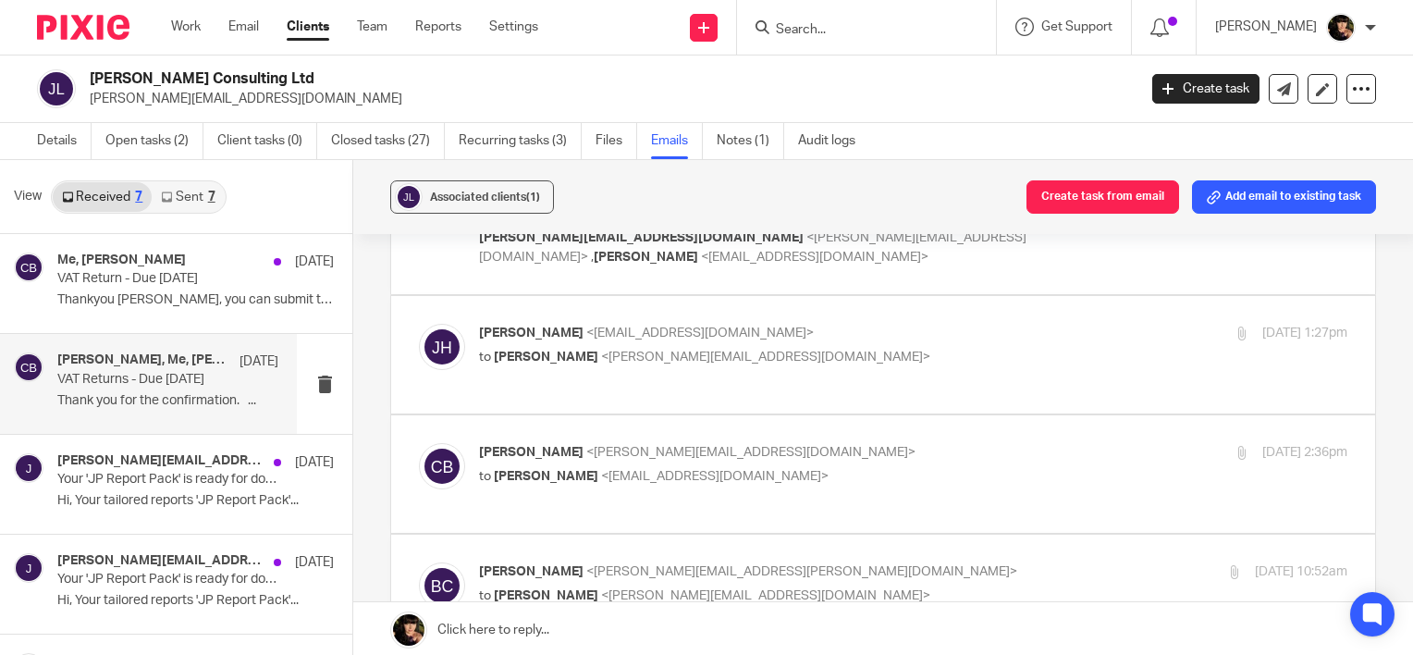
scroll to position [185, 0]
click at [133, 296] on p "Thankyou Cheryl, you can submit the vat return...." at bounding box center [167, 300] width 221 height 16
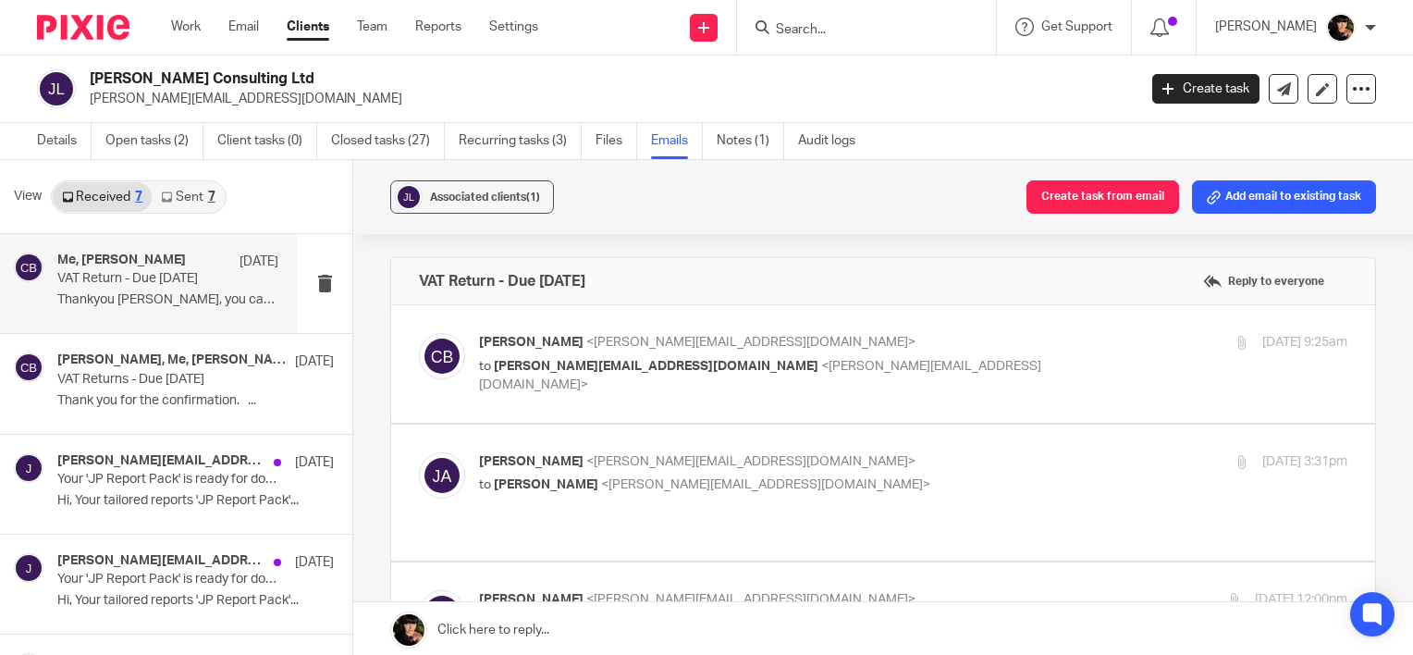
scroll to position [0, 0]
click at [810, 351] on p "Cheryl Brown <cheryl@litetax.co.uk>" at bounding box center [768, 342] width 579 height 19
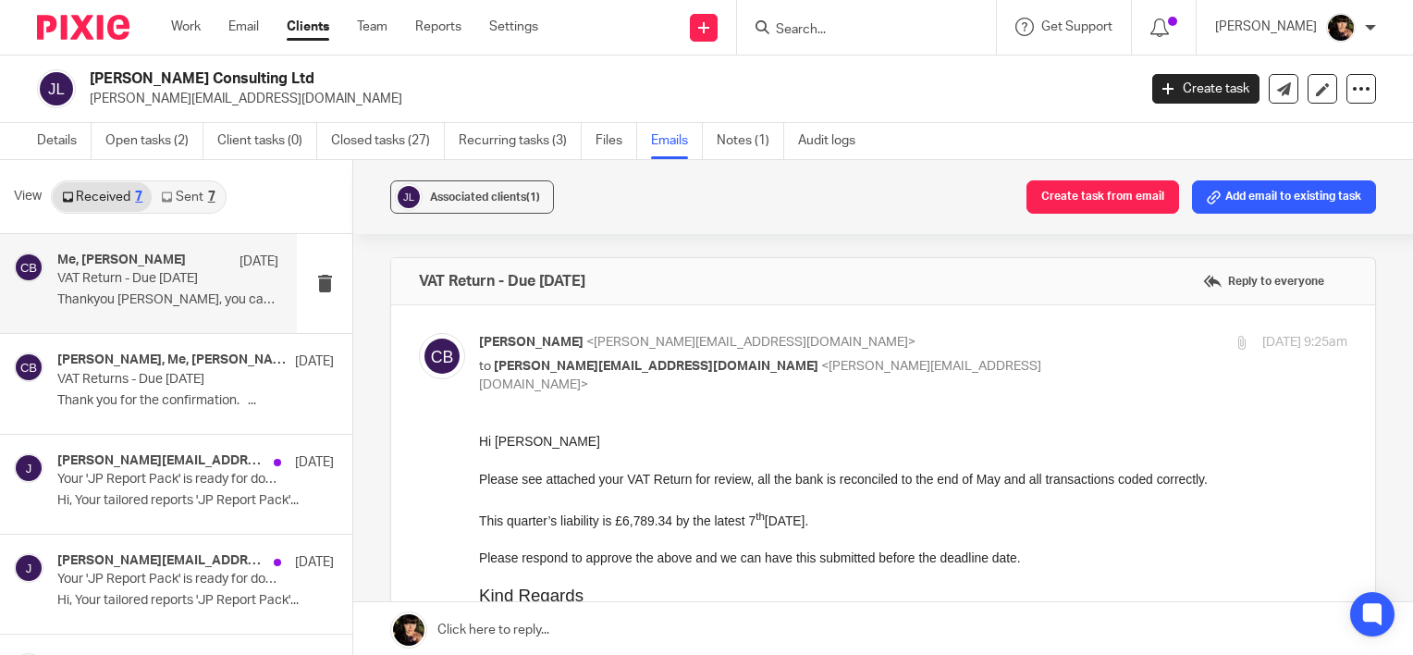
click at [810, 351] on div "Cheryl Brown <cheryl@litetax.co.uk> to justin@jpac.engineer <justin@jpac.engine…" at bounding box center [768, 364] width 579 height 62
checkbox input "false"
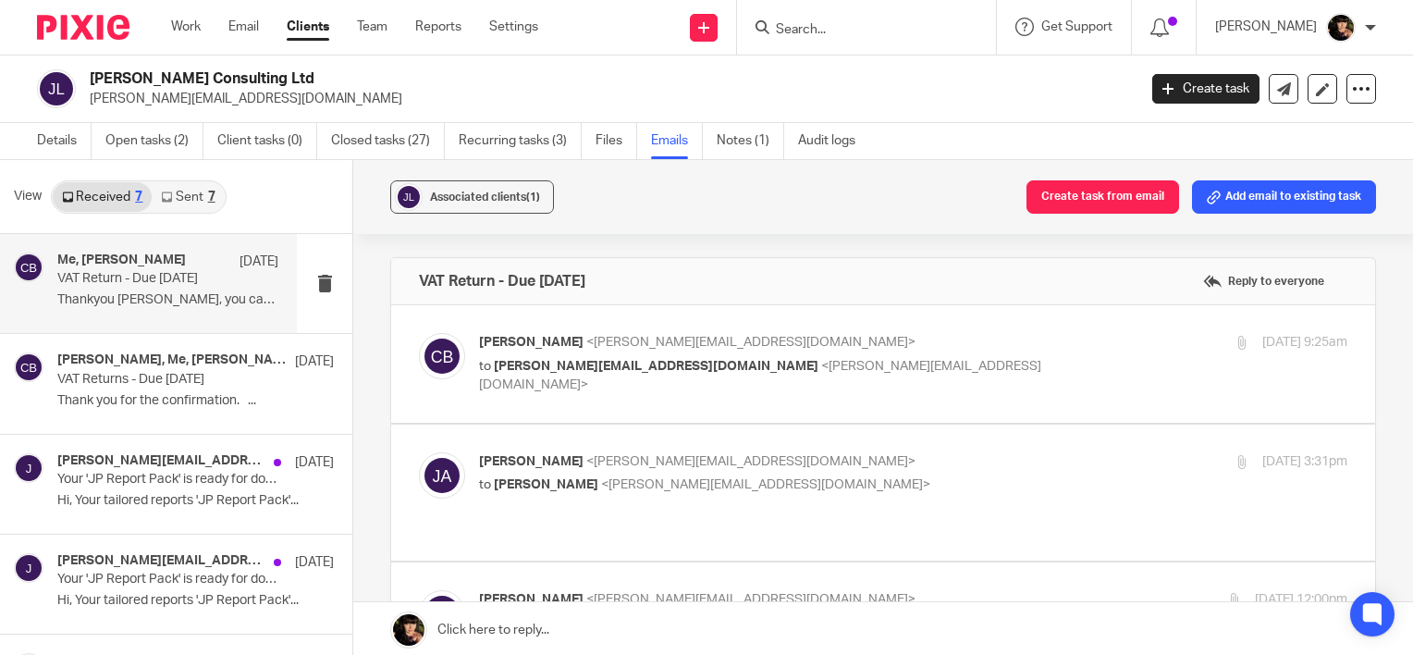
click at [814, 491] on label at bounding box center [883, 493] width 984 height 136
click at [419, 452] on input "checkbox" at bounding box center [418, 451] width 1 height 1
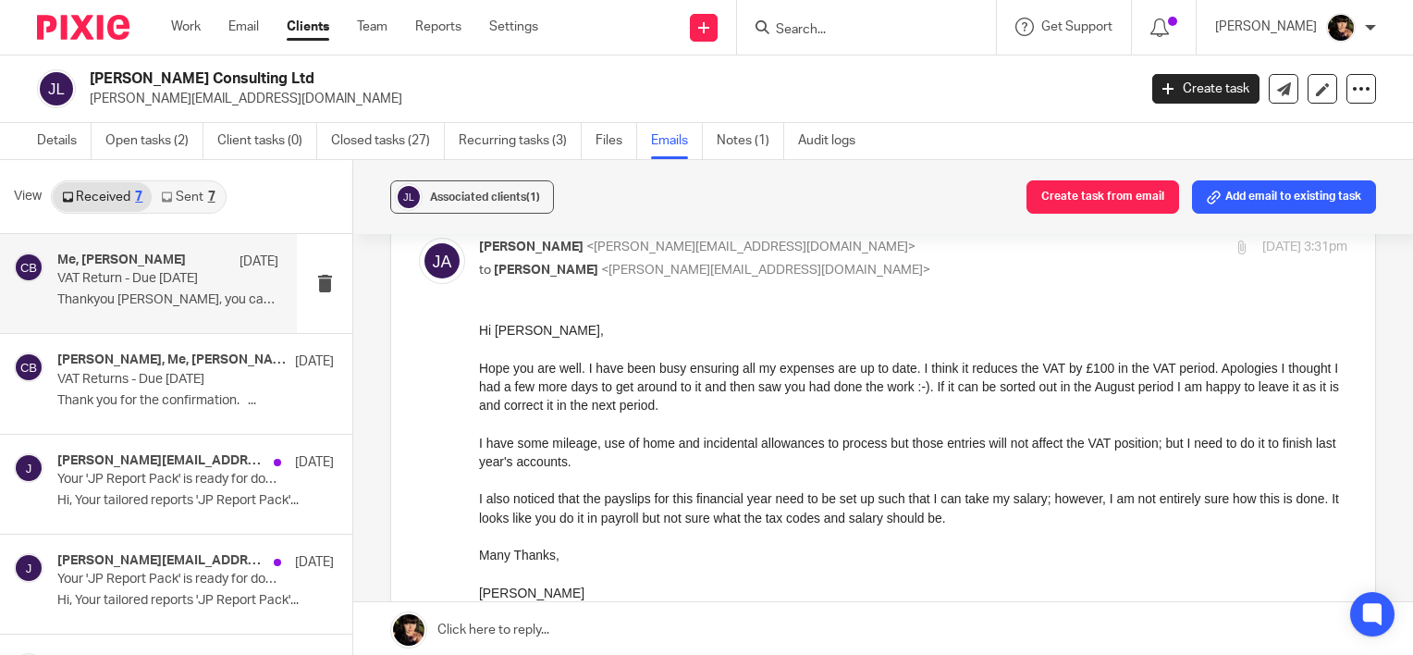
scroll to position [185, 0]
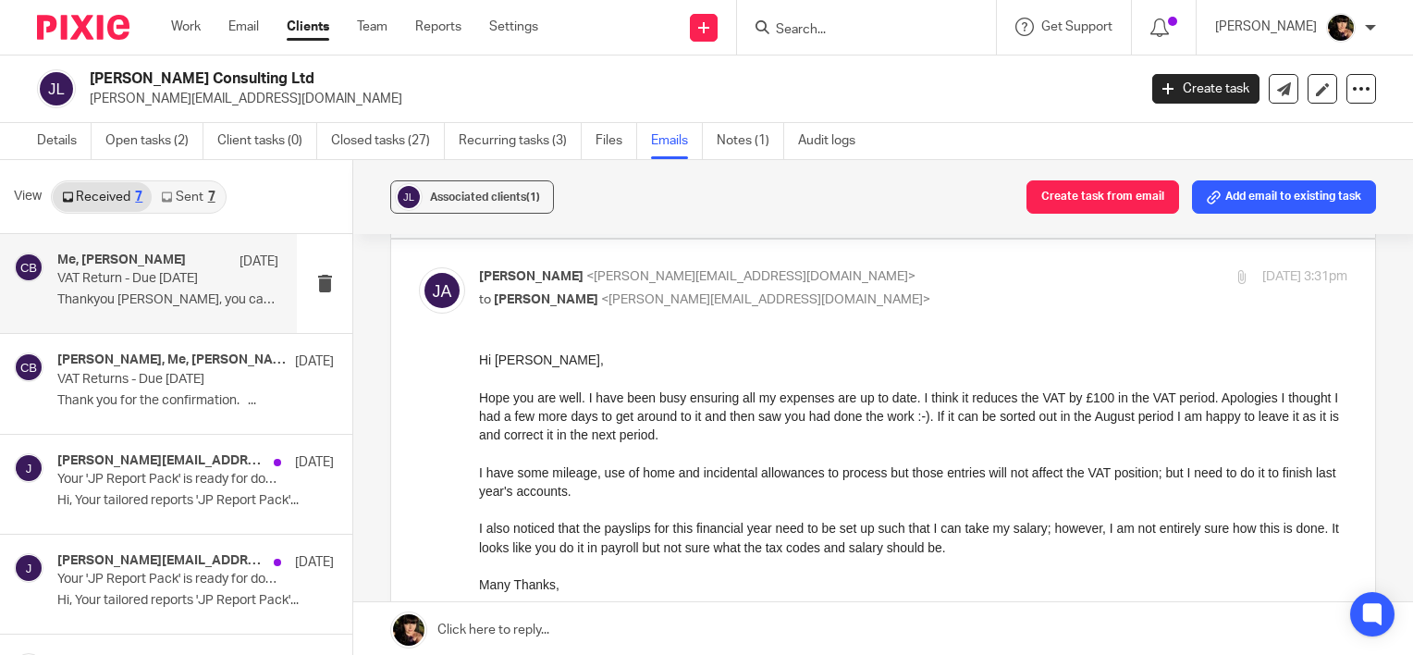
click at [749, 267] on p "Justin Adams <justin@jpac.engineer>" at bounding box center [768, 276] width 579 height 19
checkbox input "false"
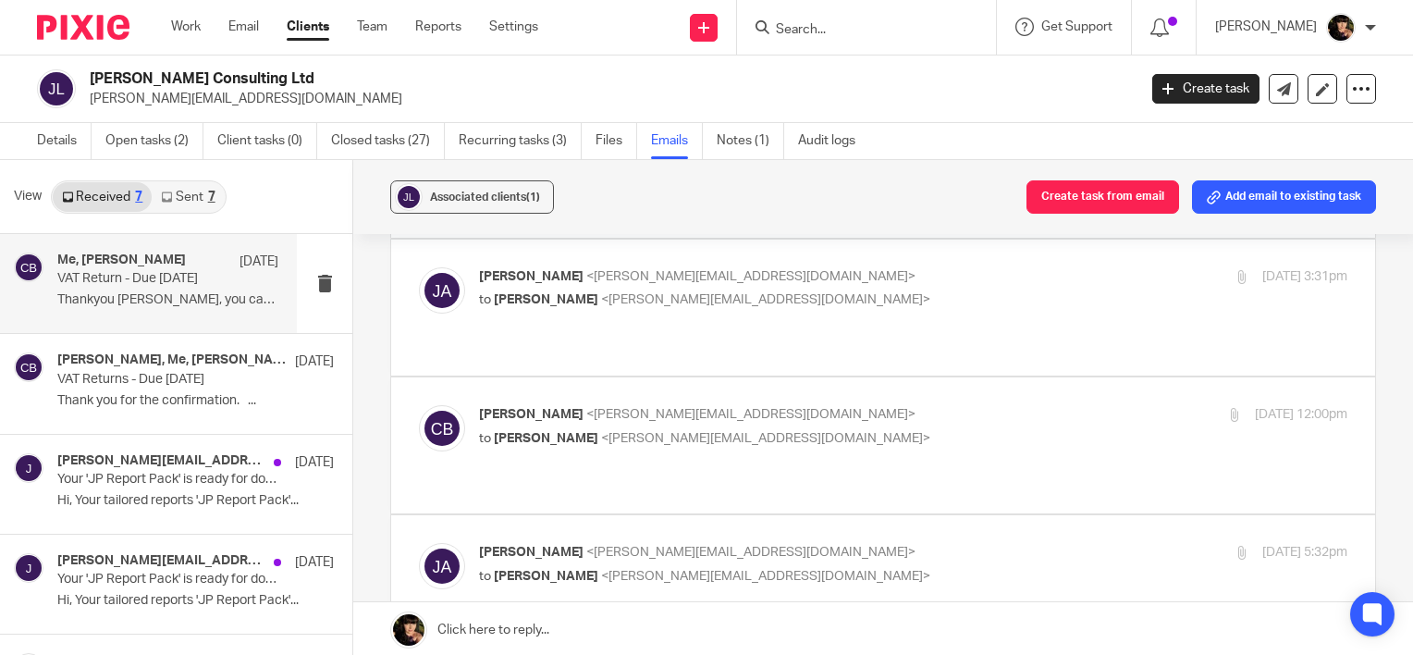
click at [724, 405] on p "Cheryl Brown <cheryl@litetax.co.uk>" at bounding box center [768, 414] width 579 height 19
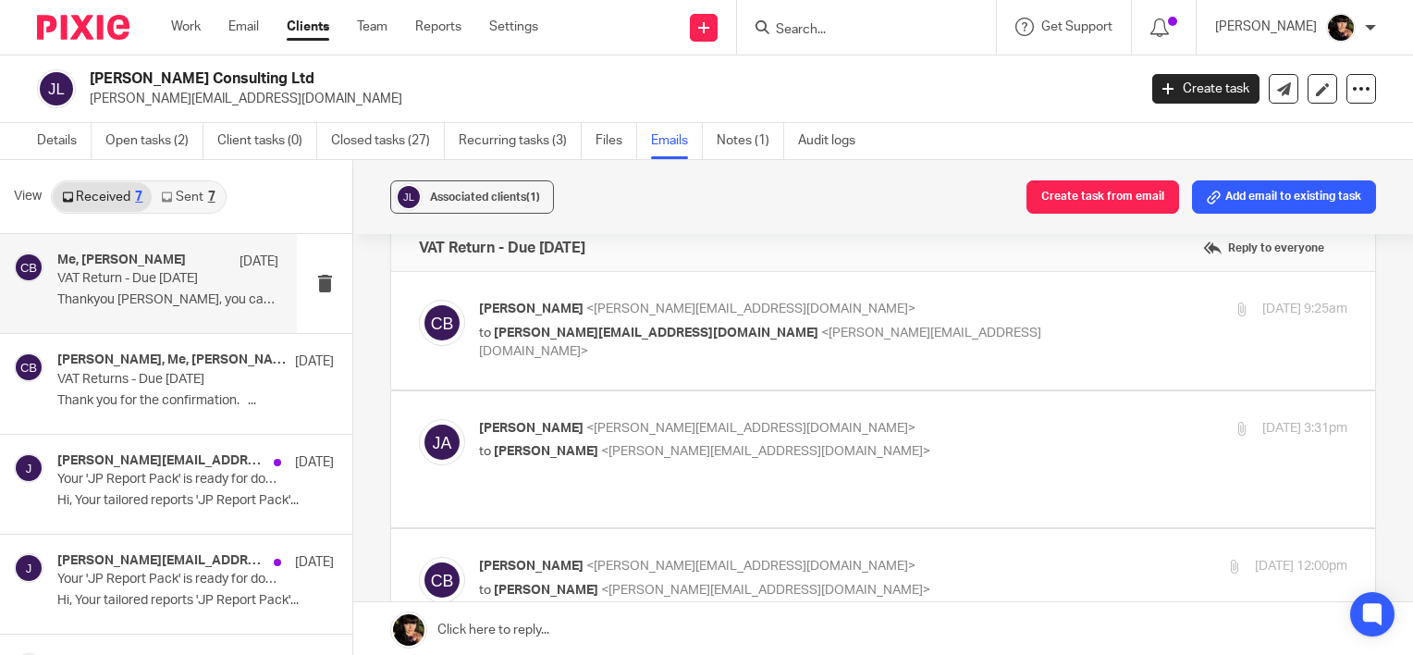
scroll to position [0, 0]
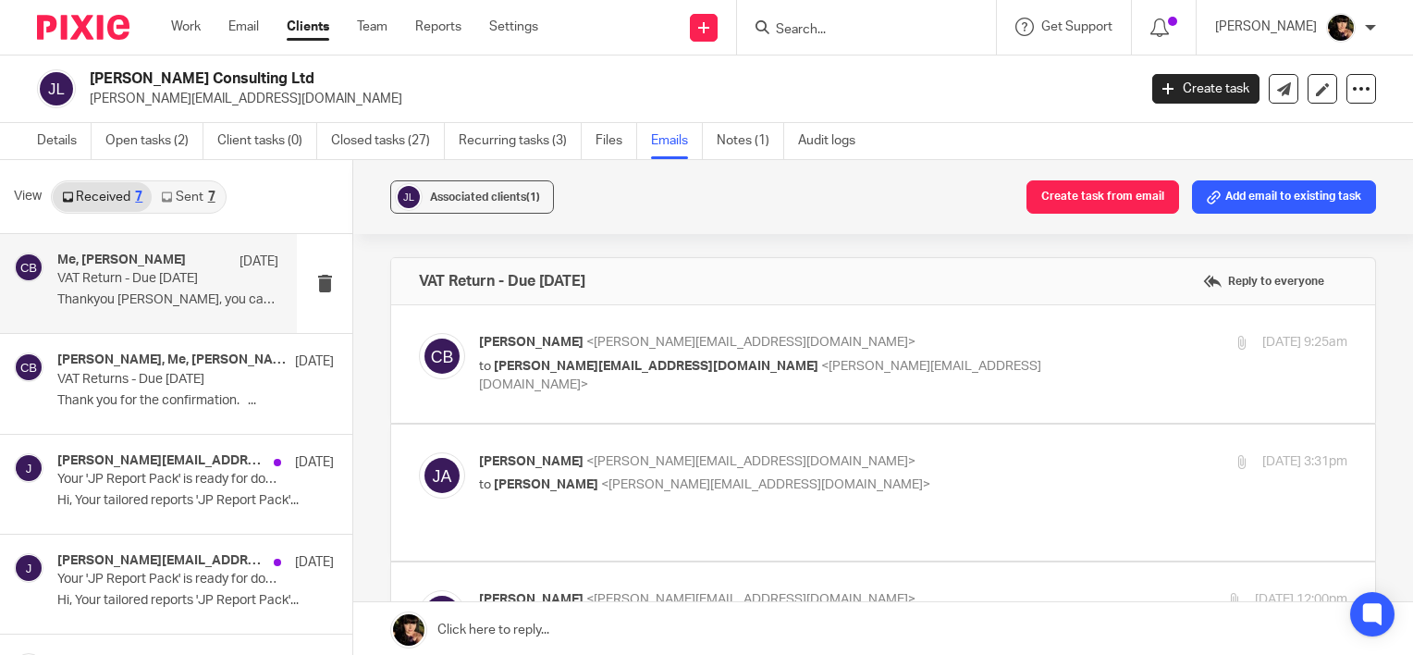
click at [770, 614] on p "to Justin Adams <justin@jpac.engineer>" at bounding box center [768, 623] width 579 height 19
checkbox input "false"
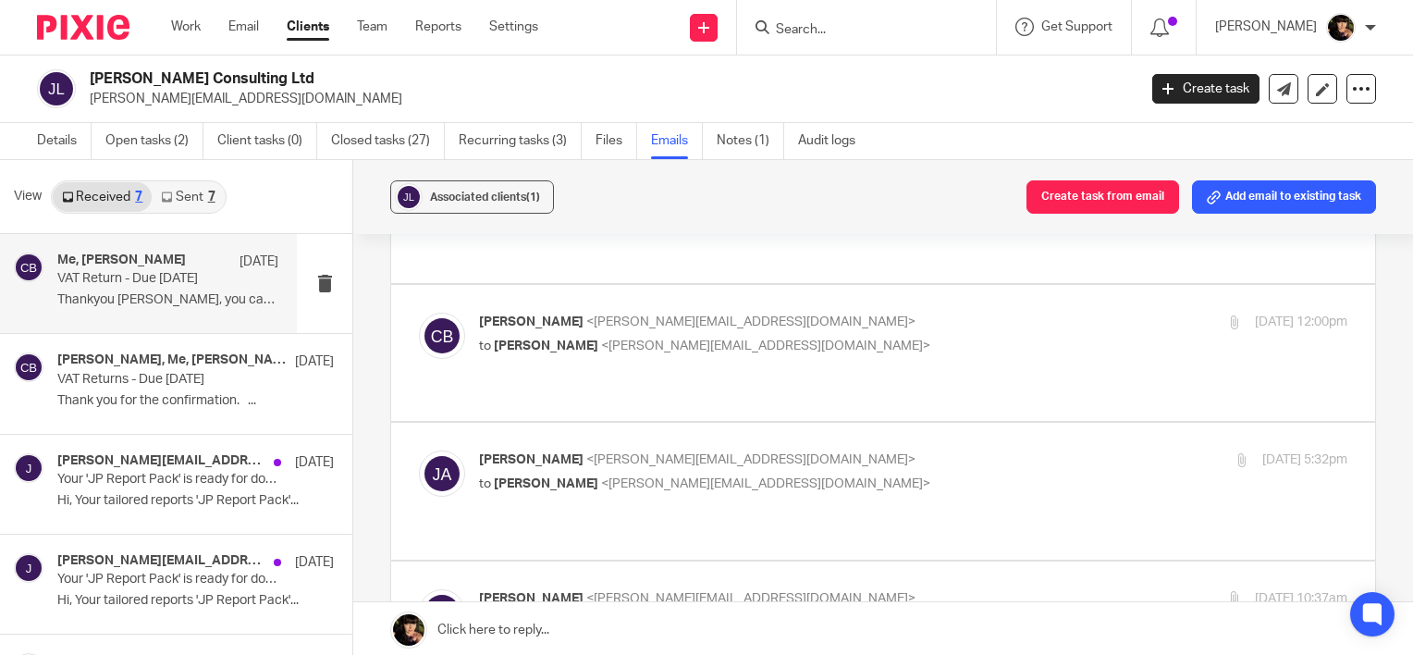
click at [740, 475] on p "to Cheryl Brown <cheryl@litetax.co.uk>" at bounding box center [768, 484] width 579 height 19
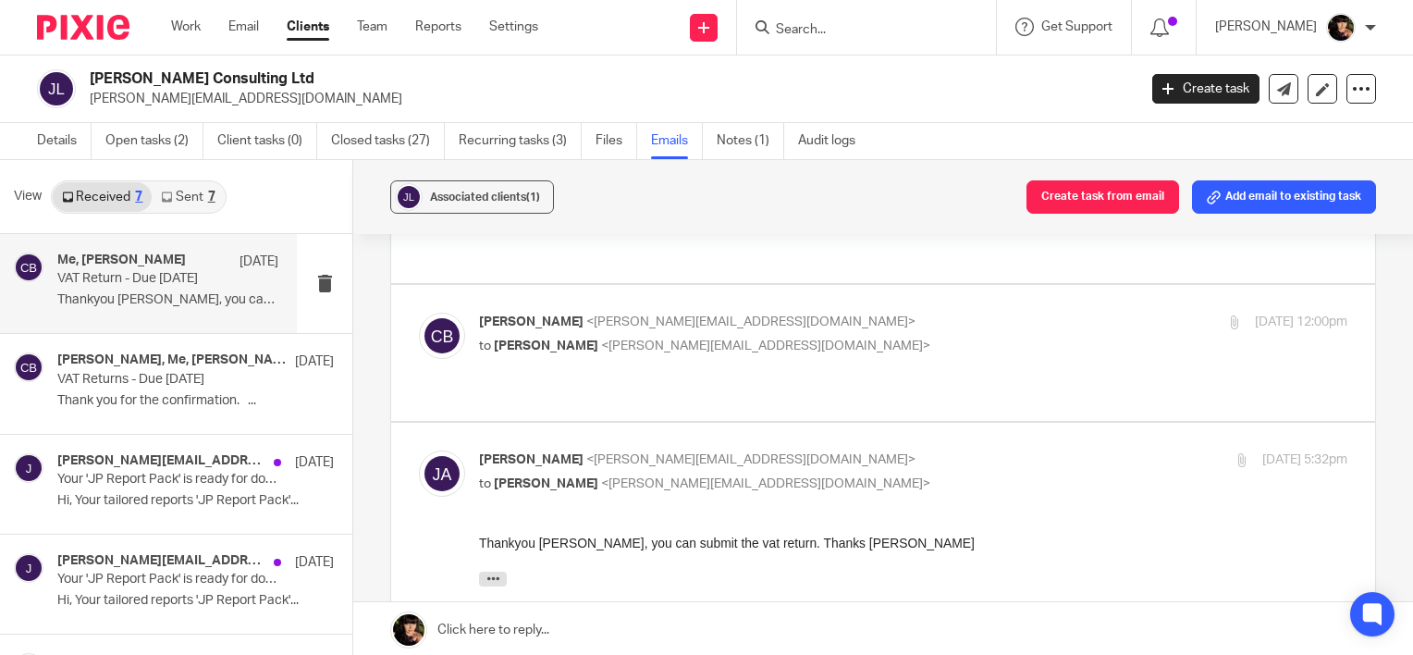
scroll to position [0, 0]
click at [740, 450] on p "Justin Adams <justin@jpac.engineer>" at bounding box center [768, 459] width 579 height 19
checkbox input "false"
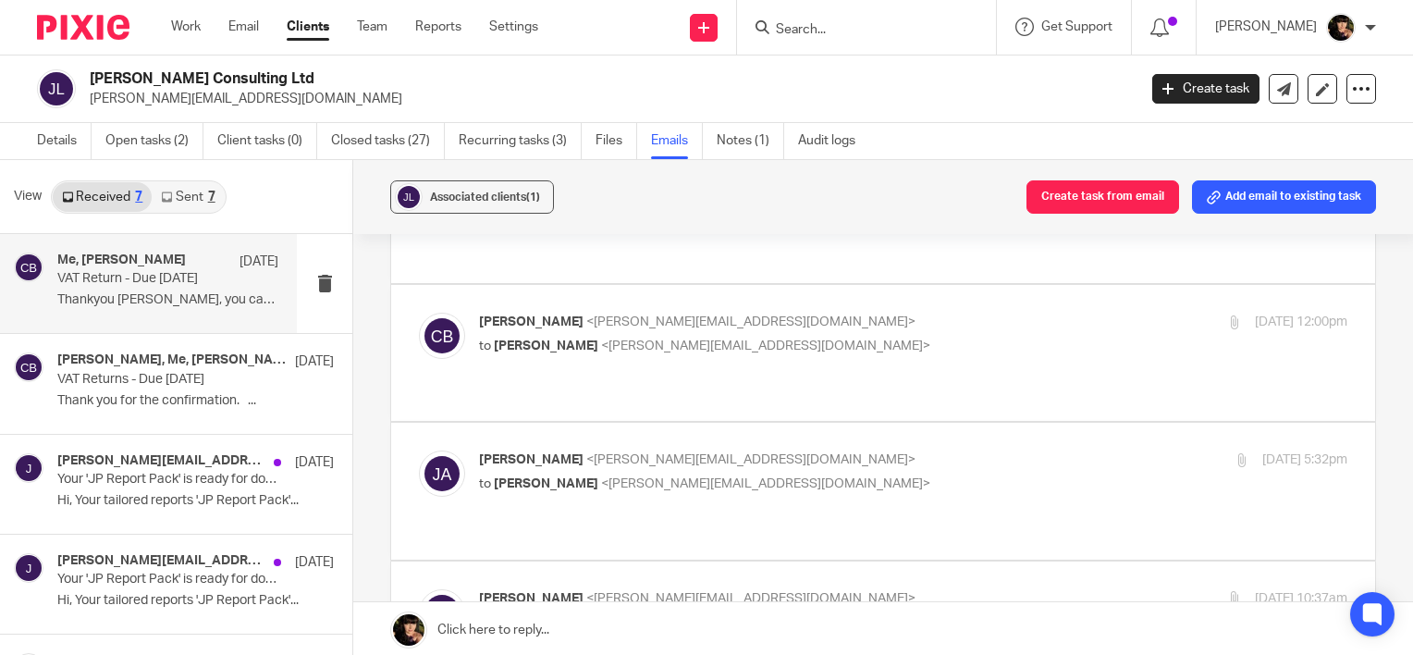
click at [719, 589] on p "Cheryl Brown <cheryl@litetax.co.uk>" at bounding box center [768, 598] width 579 height 19
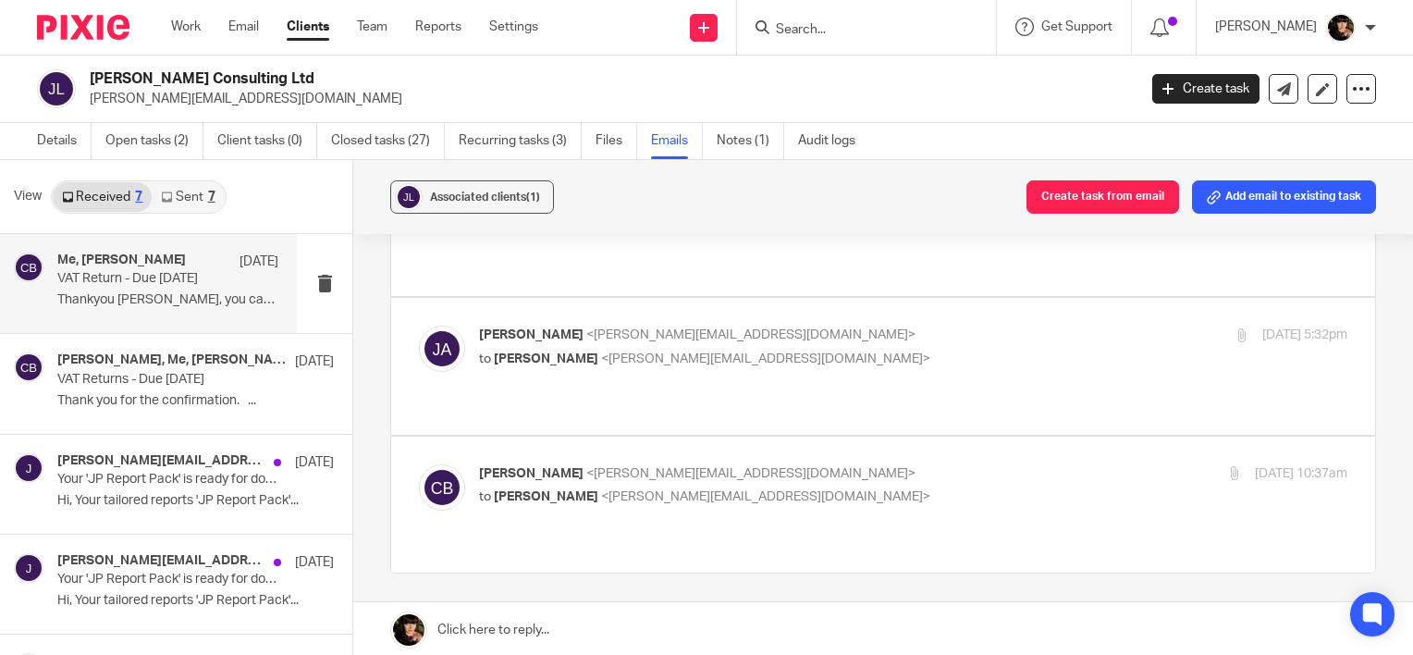
click at [729, 464] on p "Cheryl Brown <cheryl@litetax.co.uk>" at bounding box center [768, 473] width 579 height 19
checkbox input "true"
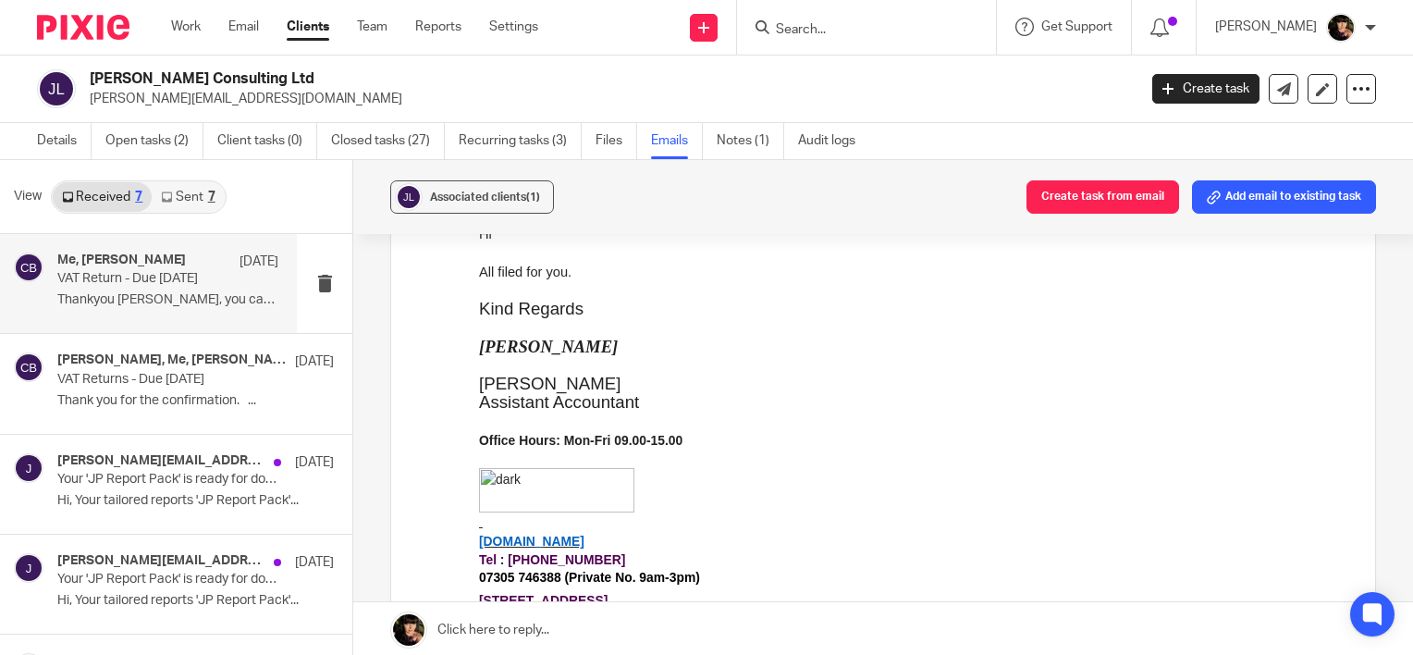
scroll to position [700, 0]
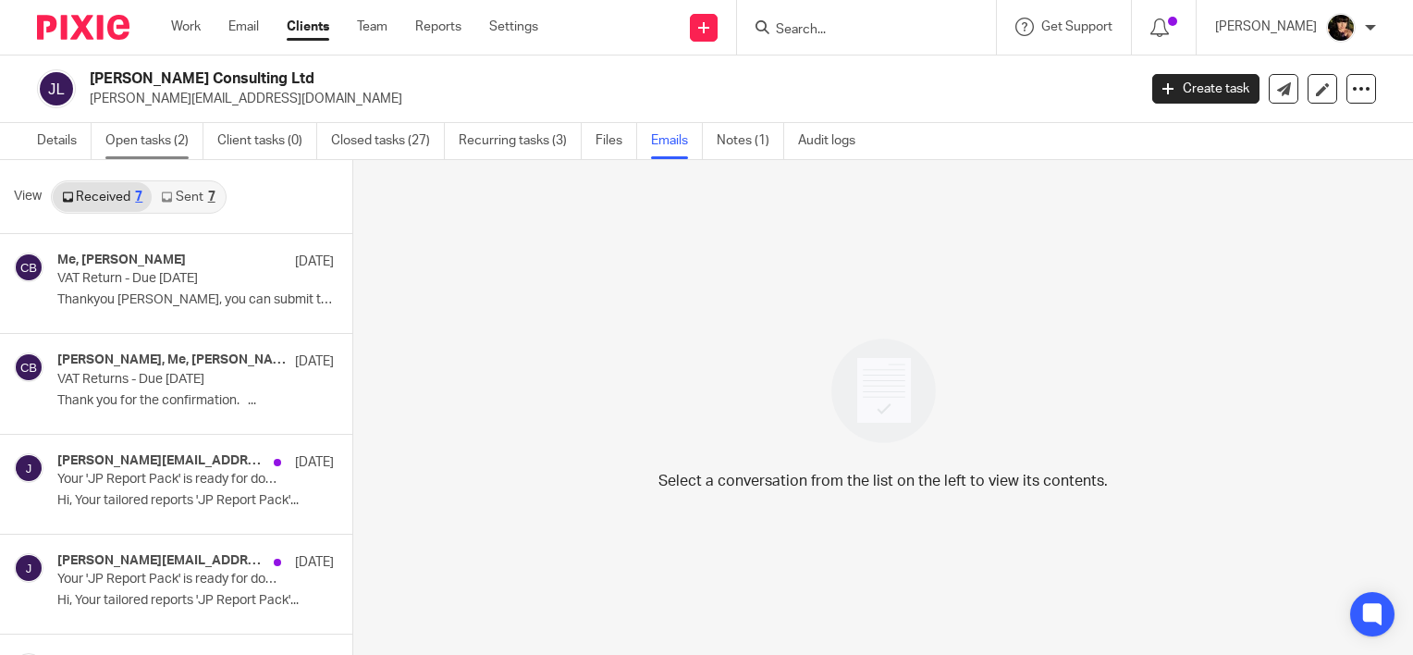
drag, startPoint x: 125, startPoint y: 147, endPoint x: 134, endPoint y: 152, distance: 10.3
click at [125, 147] on link "Open tasks (2)" at bounding box center [154, 141] width 98 height 36
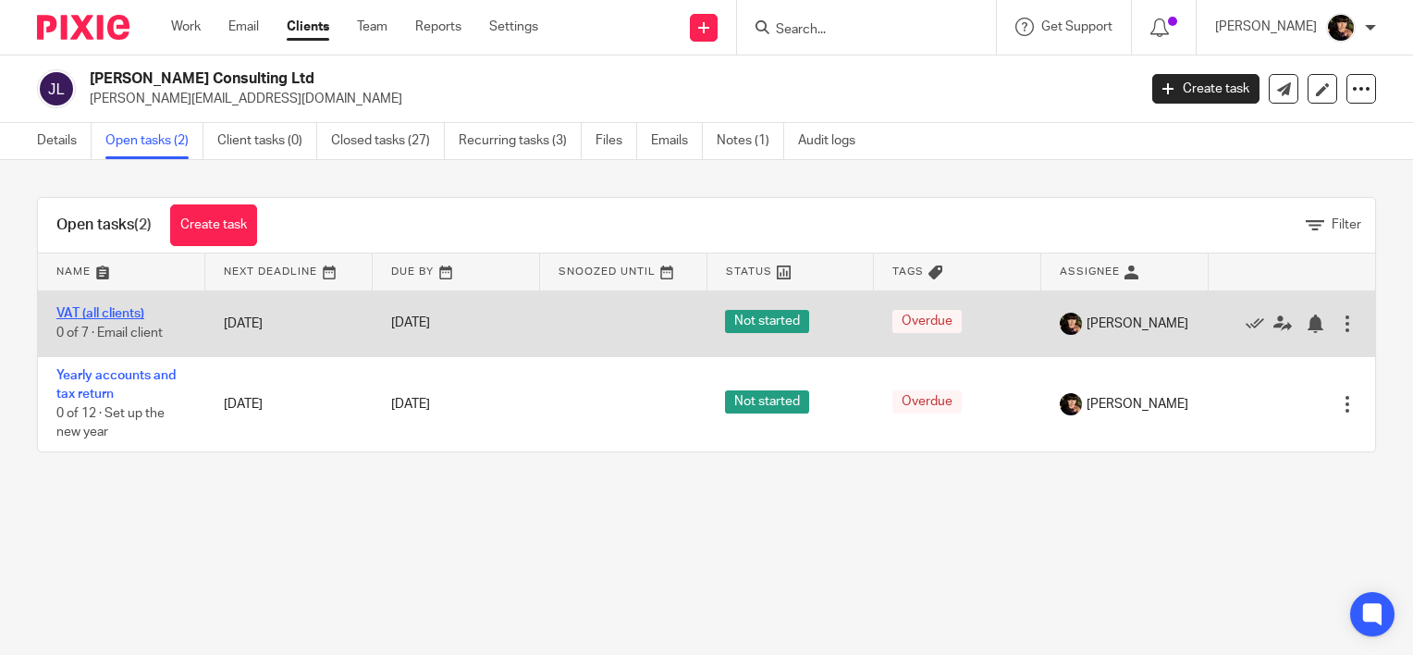
click at [89, 315] on link "VAT (all clients)" at bounding box center [100, 313] width 88 height 13
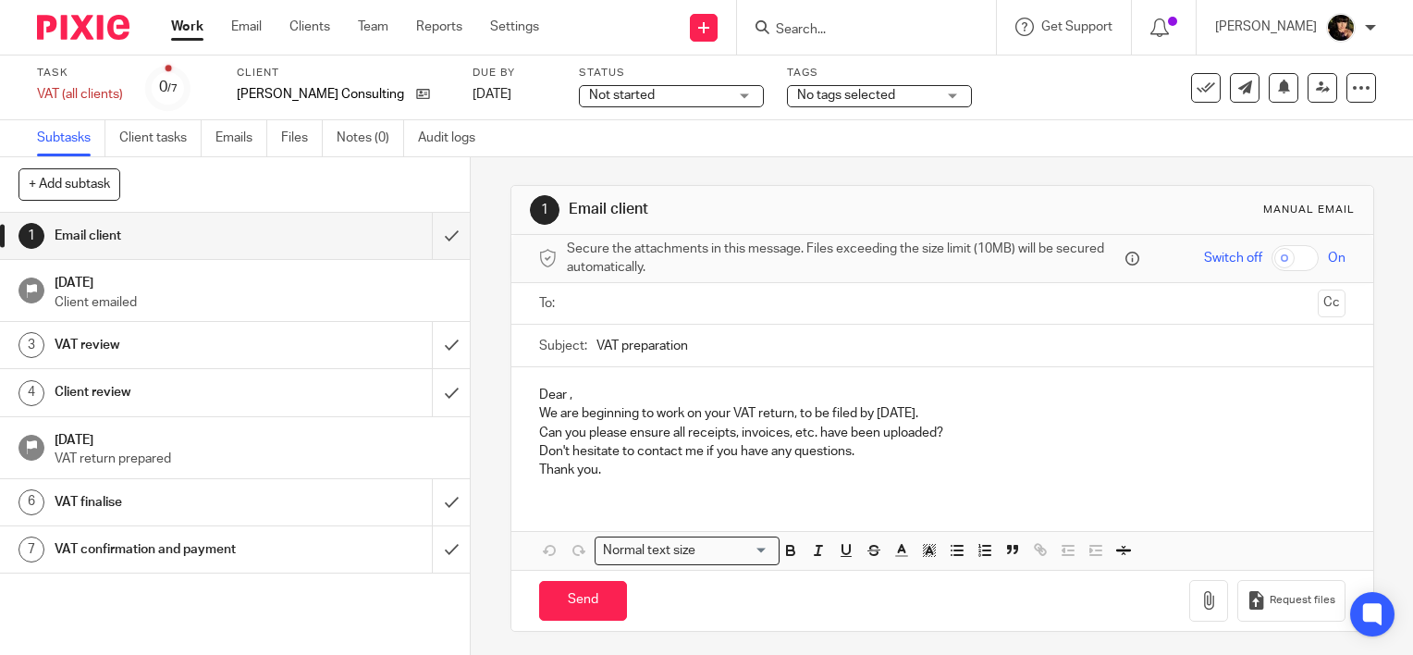
click at [688, 92] on span "Not started" at bounding box center [658, 95] width 139 height 19
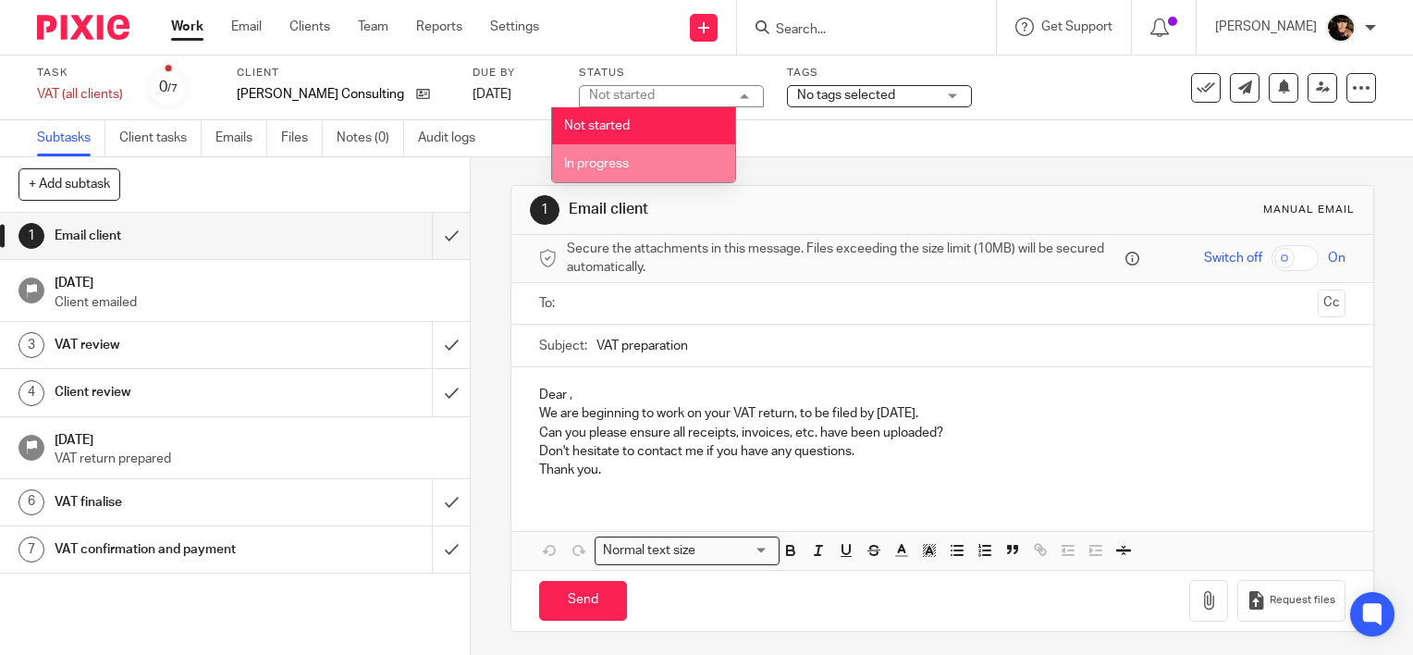
click at [670, 166] on li "In progress" at bounding box center [643, 163] width 183 height 38
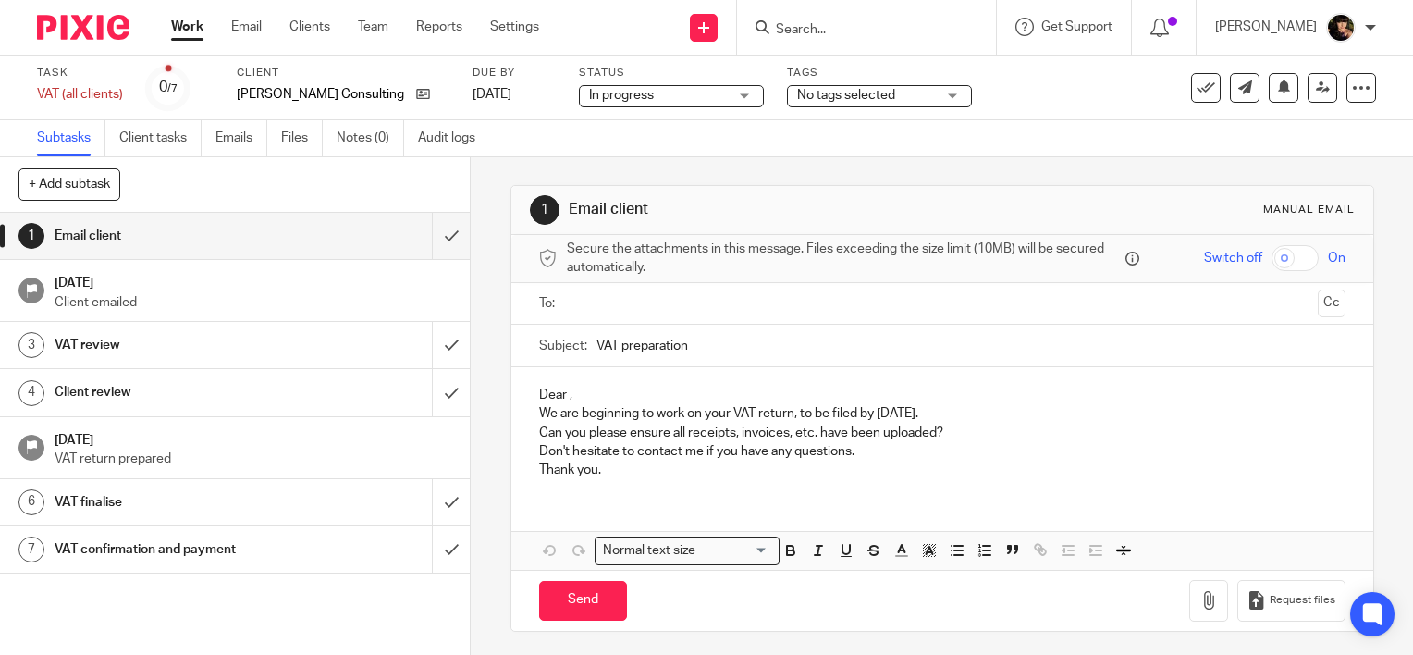
click at [861, 97] on span "No tags selected" at bounding box center [846, 95] width 98 height 13
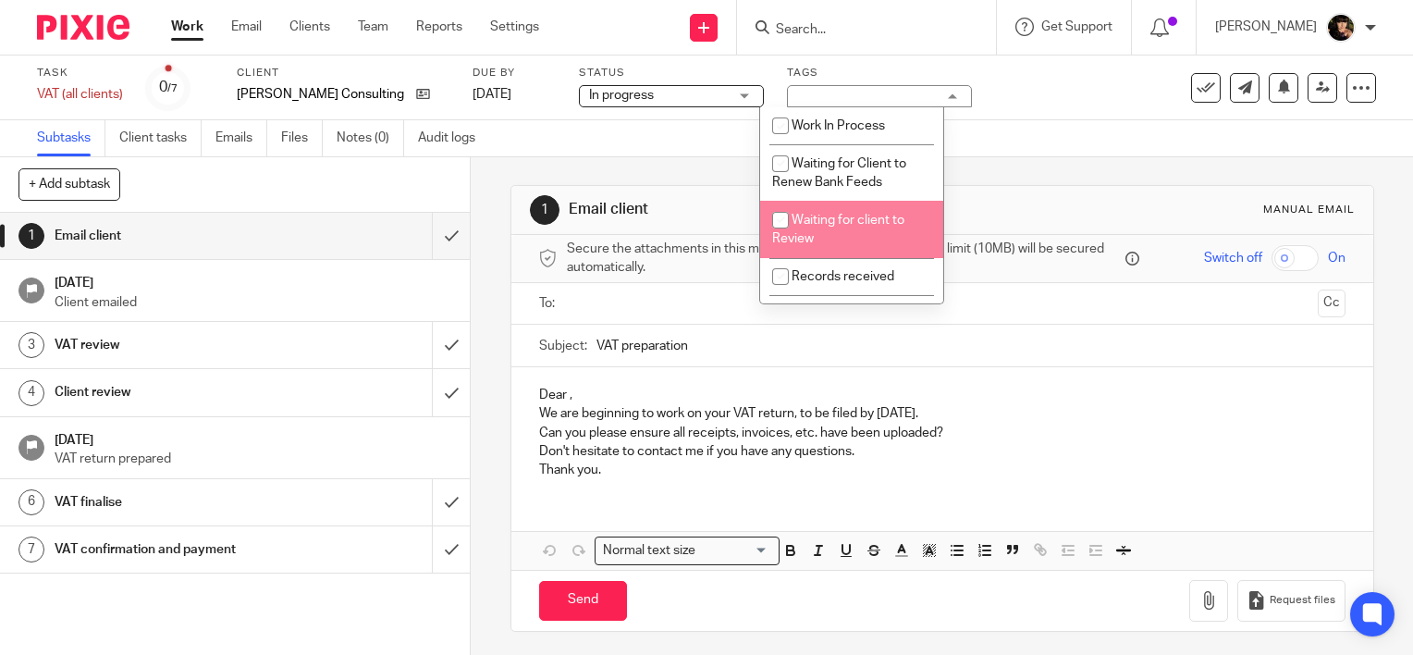
click at [877, 237] on li "Waiting for client to Review" at bounding box center [851, 229] width 183 height 56
checkbox input "true"
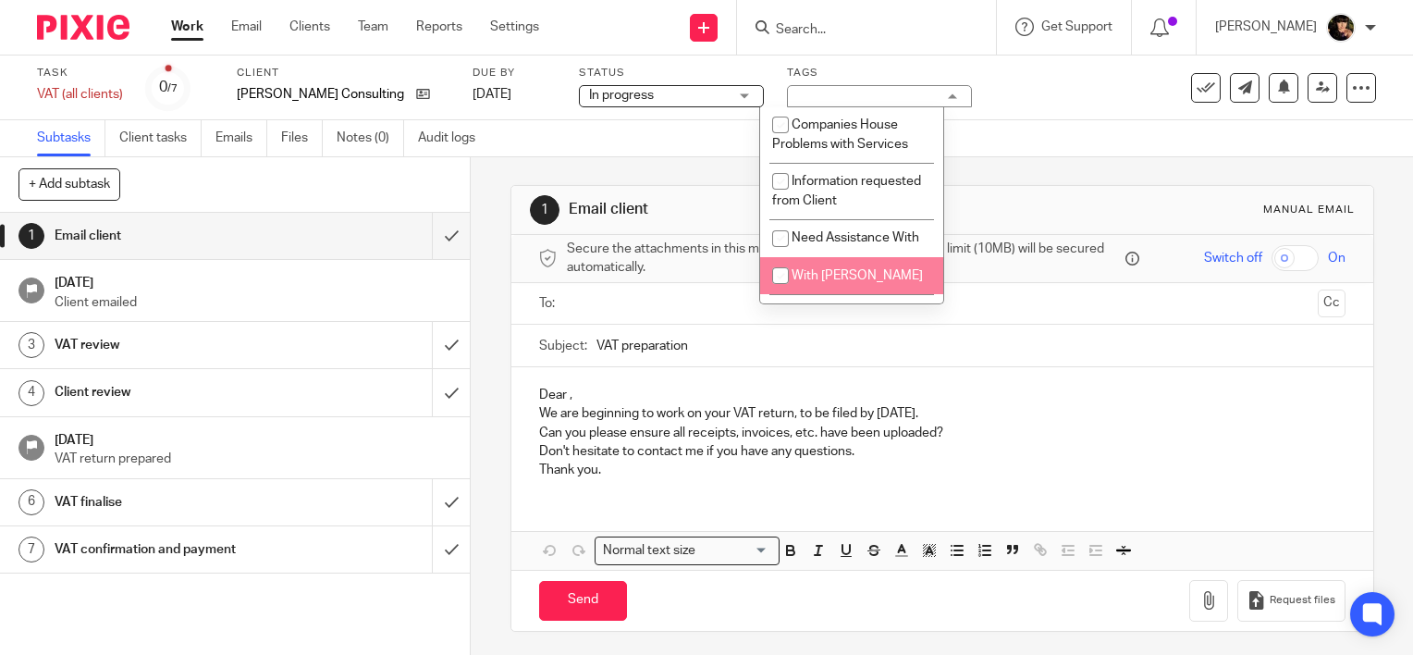
scroll to position [238, 0]
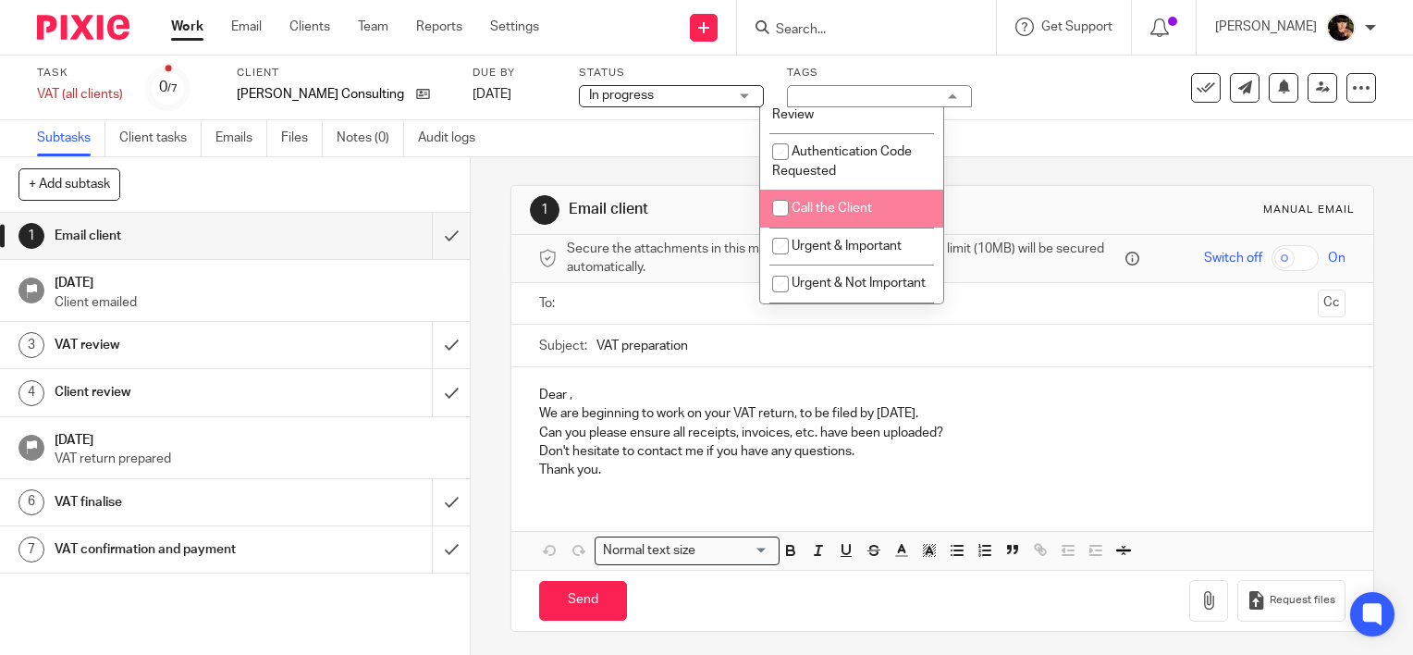
click at [1042, 107] on div "Task VAT (all clients) Save VAT (all clients) 0 /7 Client JP Adams Consulting L…" at bounding box center [595, 88] width 1116 height 44
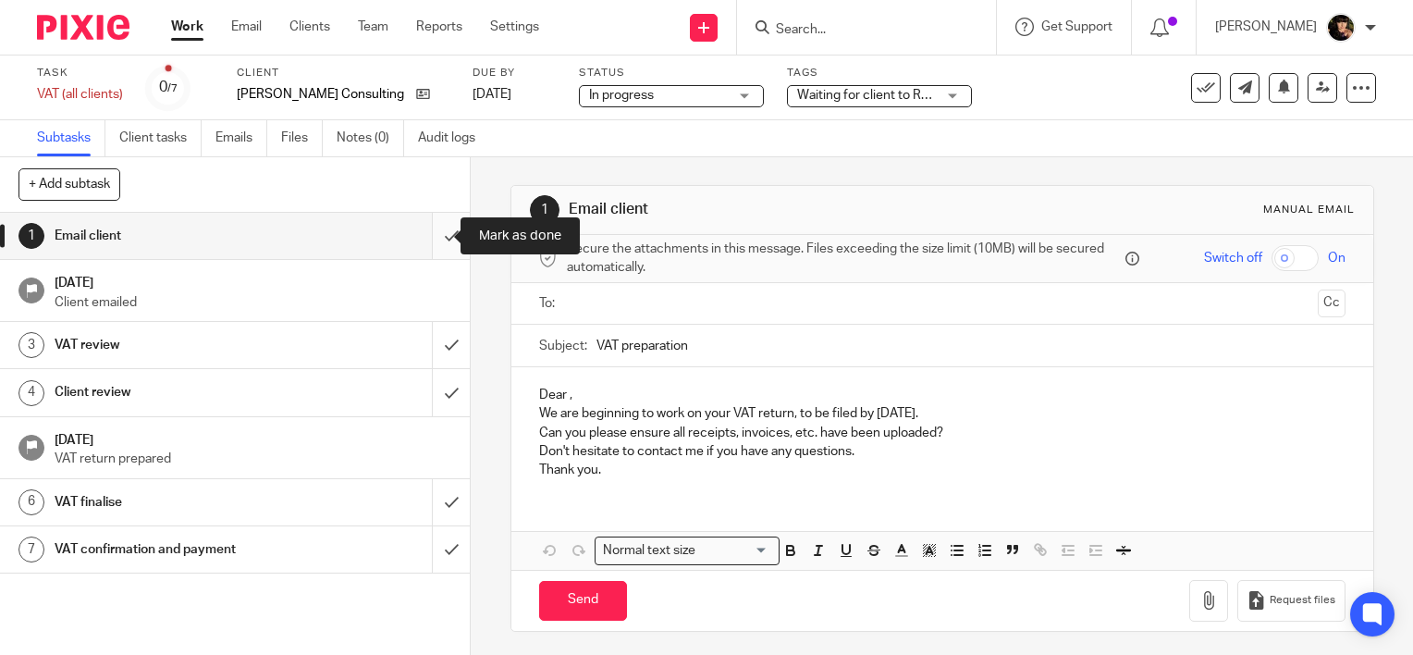
click at [434, 229] on input "submit" at bounding box center [235, 236] width 470 height 46
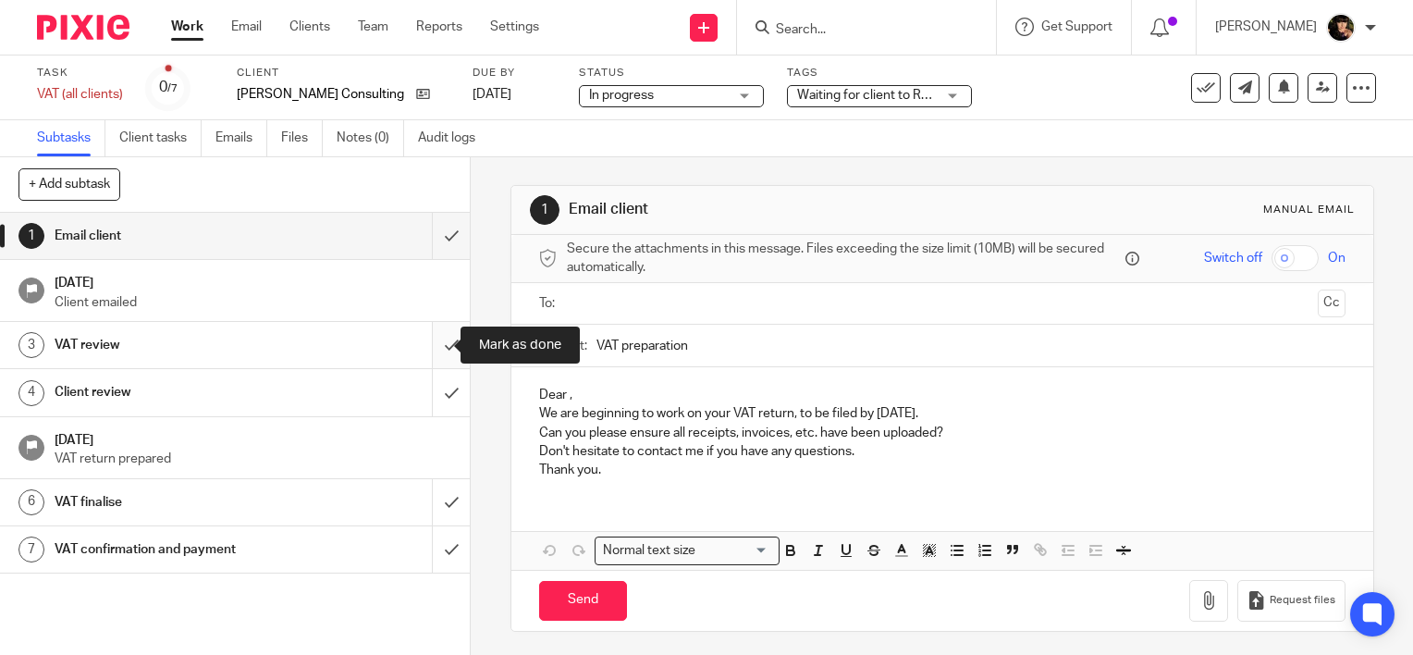
click at [434, 337] on input "submit" at bounding box center [235, 345] width 470 height 46
